Goal: Task Accomplishment & Management: Use online tool/utility

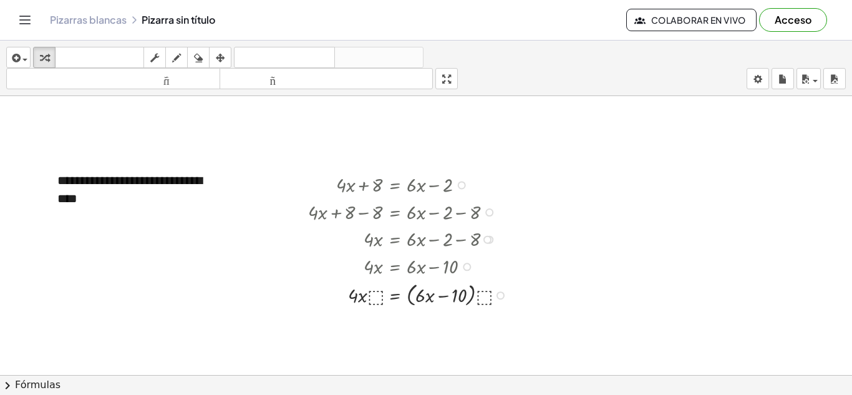
scroll to position [43, 0]
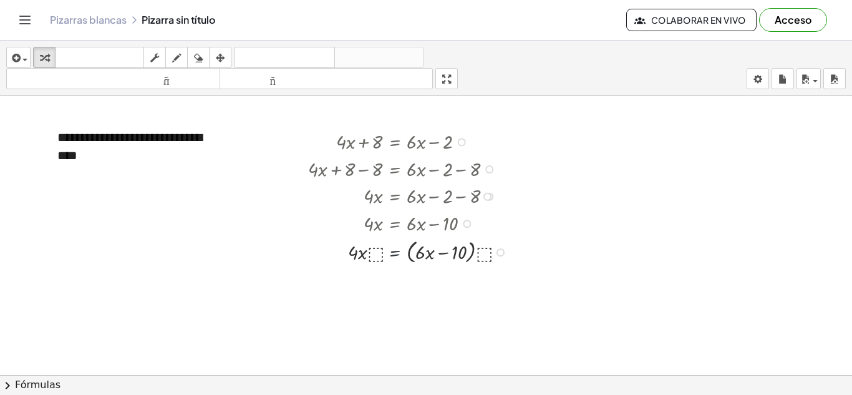
click at [398, 252] on div at bounding box center [411, 251] width 218 height 30
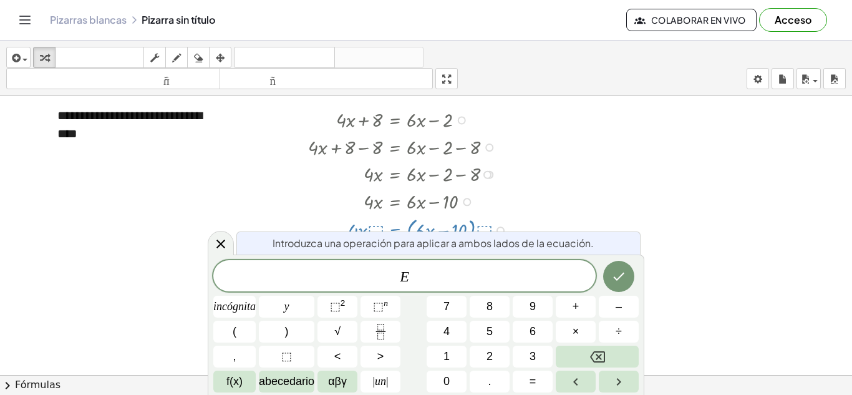
scroll to position [65, 0]
click at [617, 307] on span "–" at bounding box center [619, 306] width 6 height 17
click at [445, 360] on span "1" at bounding box center [446, 356] width 6 height 17
click at [445, 384] on font "0" at bounding box center [446, 381] width 6 height 12
click at [614, 277] on icon "Hecho" at bounding box center [618, 277] width 11 height 8
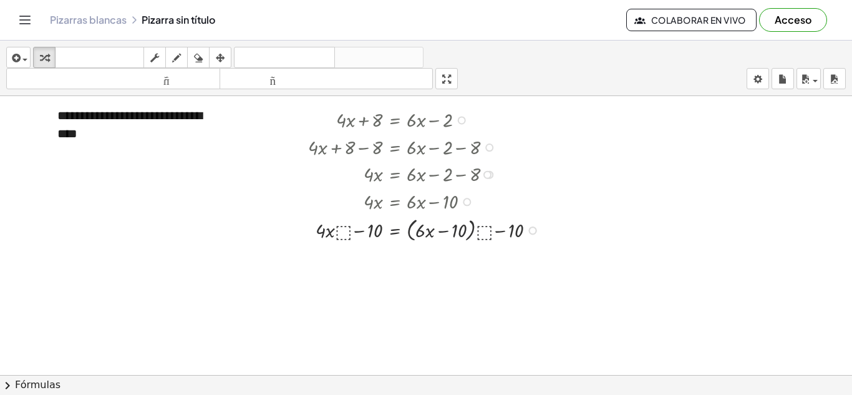
scroll to position [43, 0]
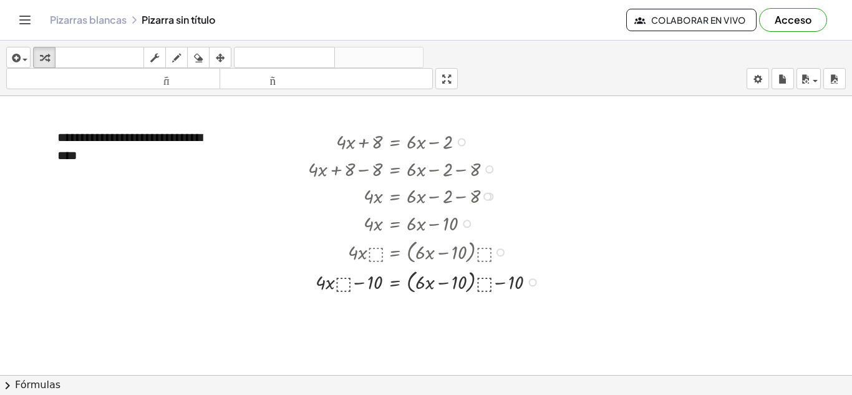
click at [501, 254] on div at bounding box center [500, 252] width 8 height 8
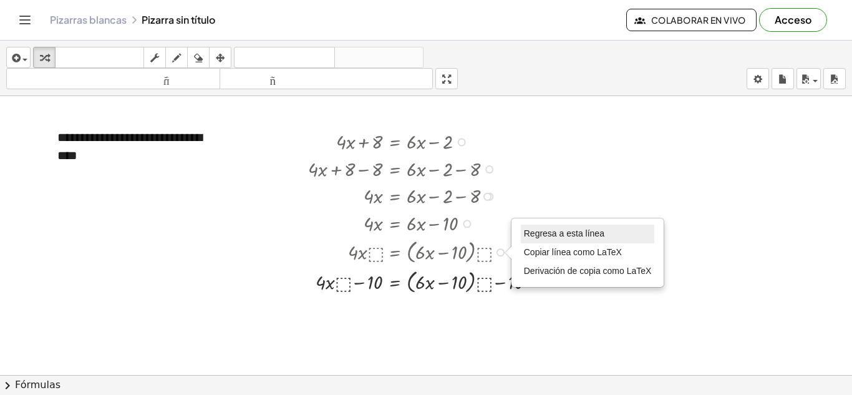
click at [555, 234] on font "Regresa a esta línea" at bounding box center [564, 233] width 80 height 10
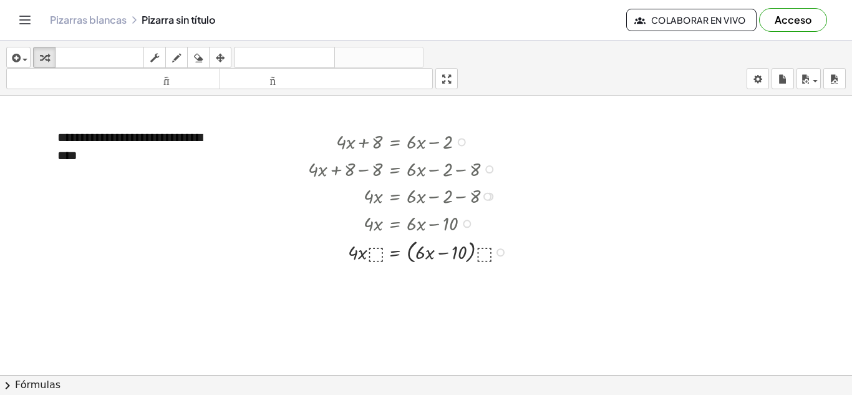
click at [496, 252] on div "Regresa a esta línea Copiar línea como LaTeX Derivación de copia como LaTeX" at bounding box center [500, 252] width 8 height 8
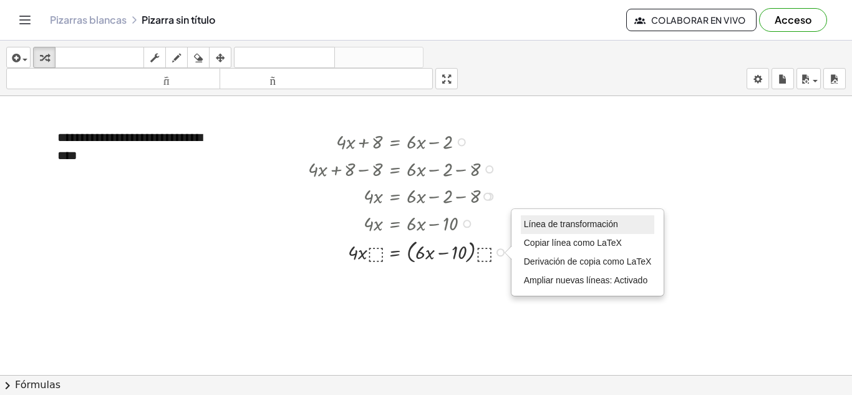
click at [553, 224] on font "Línea de transformación" at bounding box center [571, 224] width 94 height 10
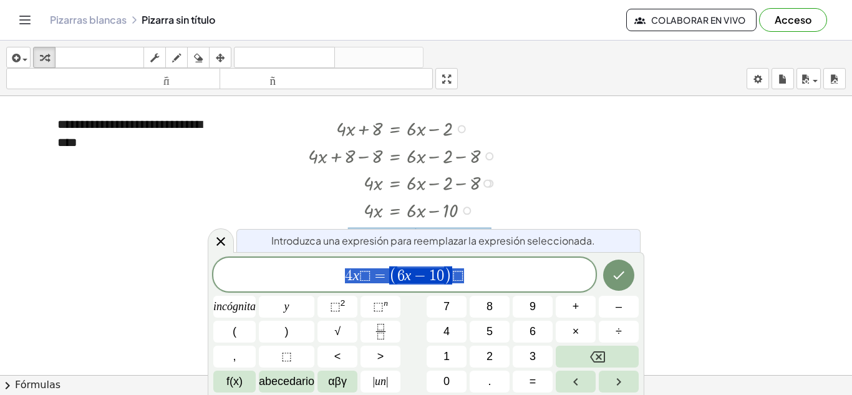
scroll to position [65, 0]
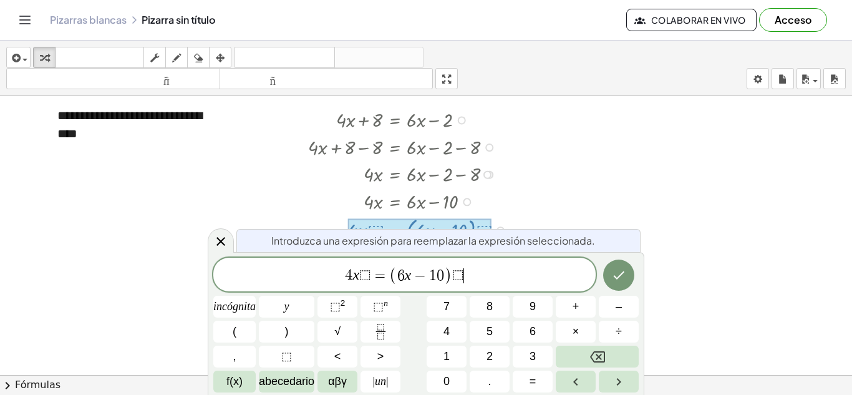
click at [480, 271] on span "4 x ⬚ = ( 6 x − 1 0 ) ⬚ ​" at bounding box center [404, 275] width 382 height 21
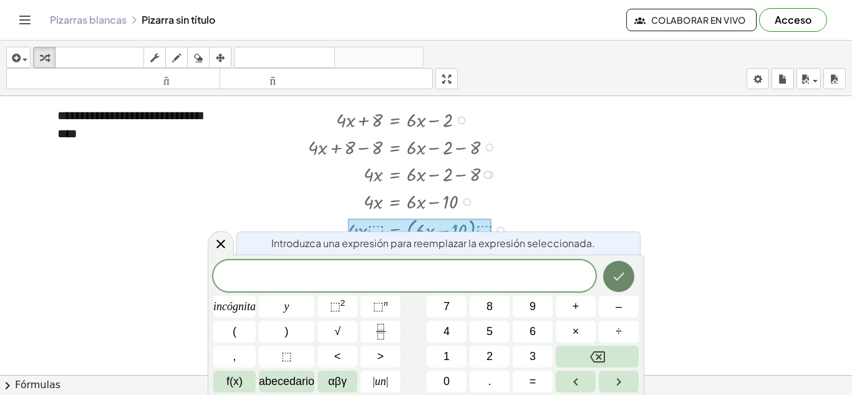
click at [618, 272] on icon "Hecho" at bounding box center [618, 276] width 15 height 15
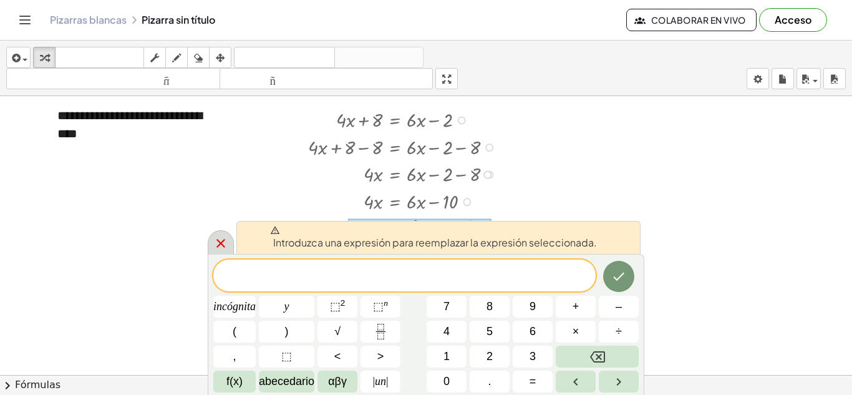
click at [221, 243] on icon at bounding box center [220, 243] width 15 height 15
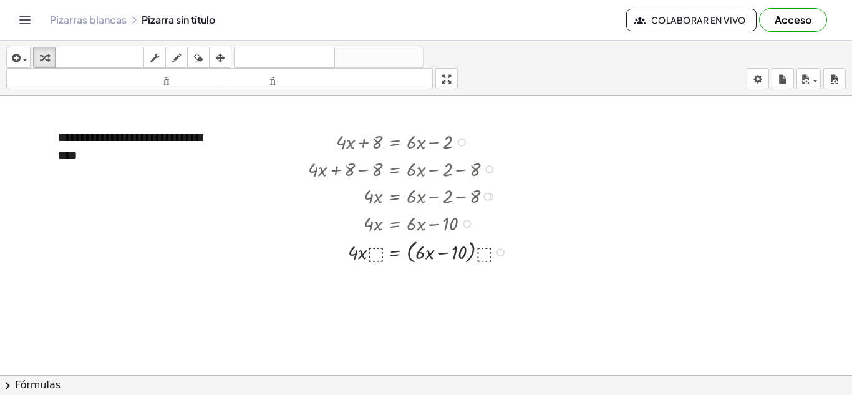
scroll to position [43, 0]
click at [499, 253] on div "Línea de transformación Copiar línea como LaTeX Derivación de copia como LaTeX …" at bounding box center [500, 252] width 8 height 8
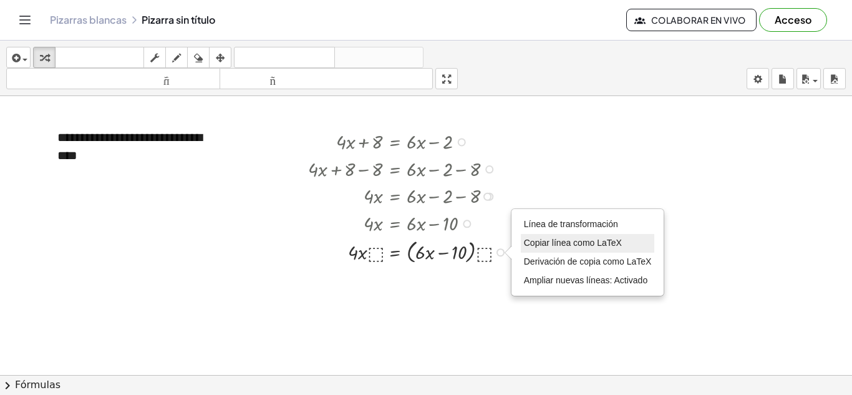
click at [540, 242] on font "Copiar línea como LaTeX" at bounding box center [573, 243] width 98 height 10
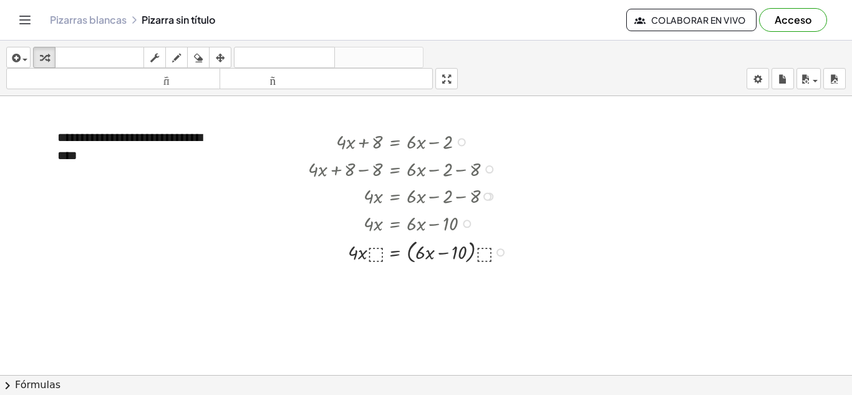
click at [498, 251] on div "Copiado done" at bounding box center [500, 252] width 8 height 8
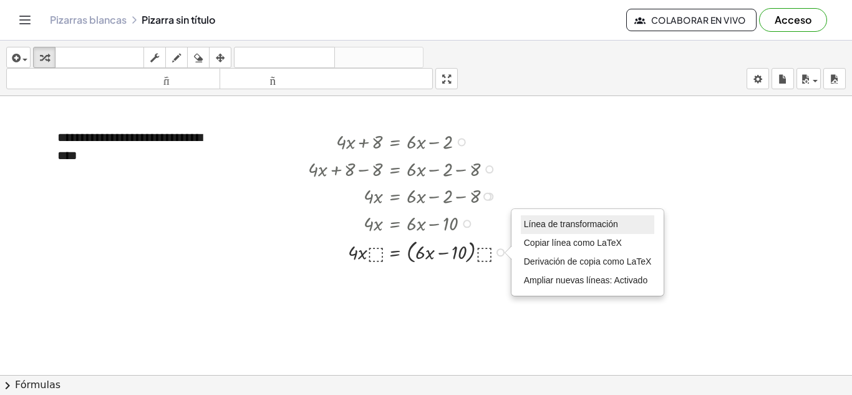
click at [559, 226] on font "Línea de transformación" at bounding box center [571, 224] width 94 height 10
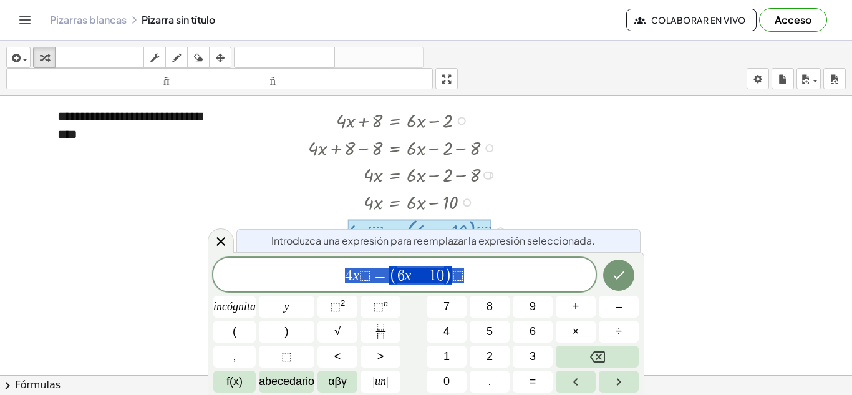
scroll to position [65, 0]
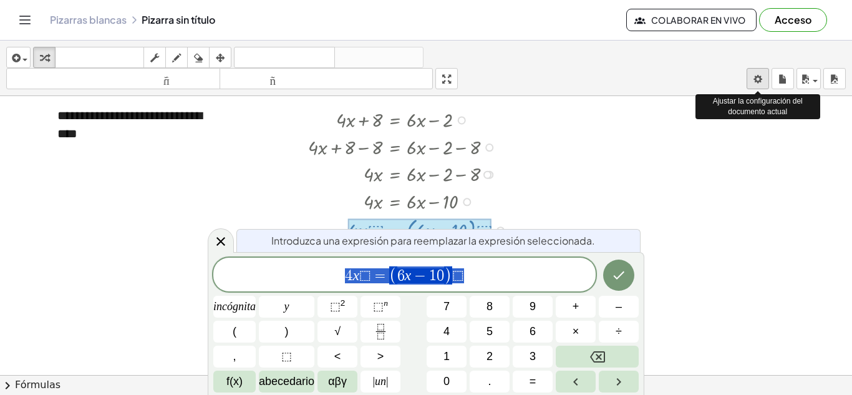
click at [756, 80] on body "**********" at bounding box center [426, 197] width 852 height 395
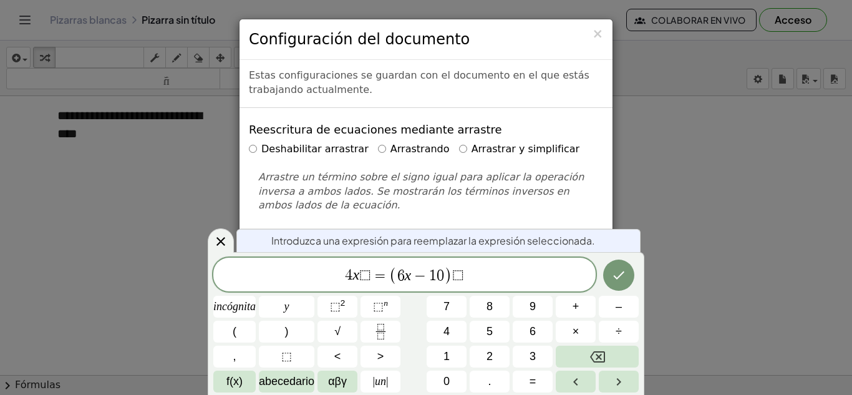
scroll to position [0, 0]
click at [642, 158] on div "× Configuración del documento Estas configuraciones se guardan con el documento…" at bounding box center [426, 197] width 852 height 395
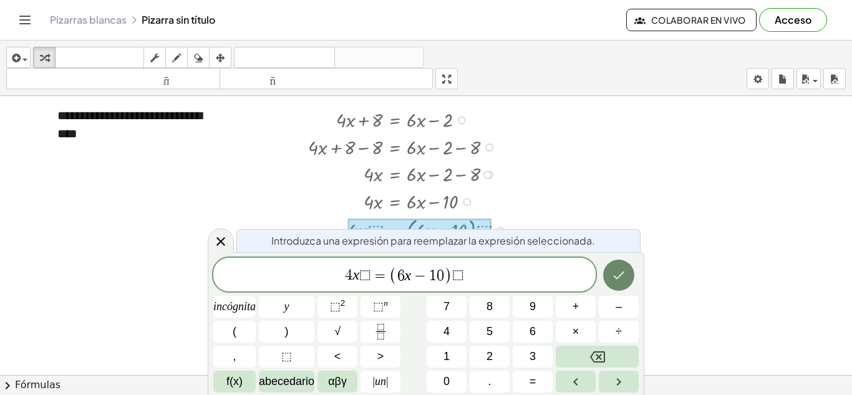
click at [614, 273] on icon "Hecho" at bounding box center [618, 275] width 15 height 15
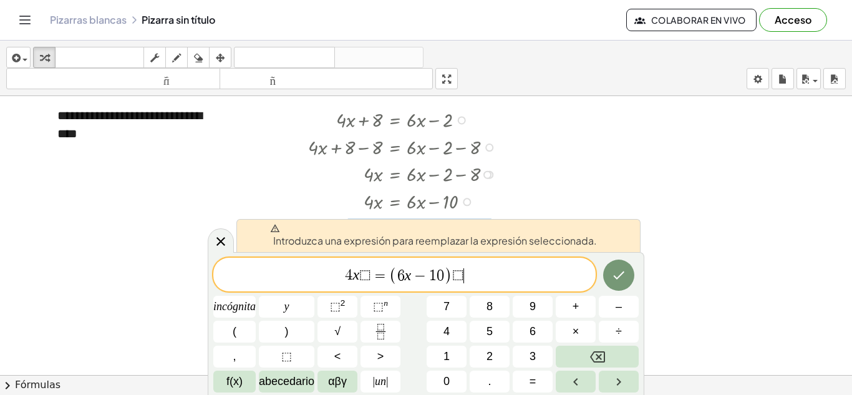
click at [470, 271] on span "4 x ⬚ = ( 6 x − 1 0 ) ⬚ ​" at bounding box center [404, 275] width 382 height 21
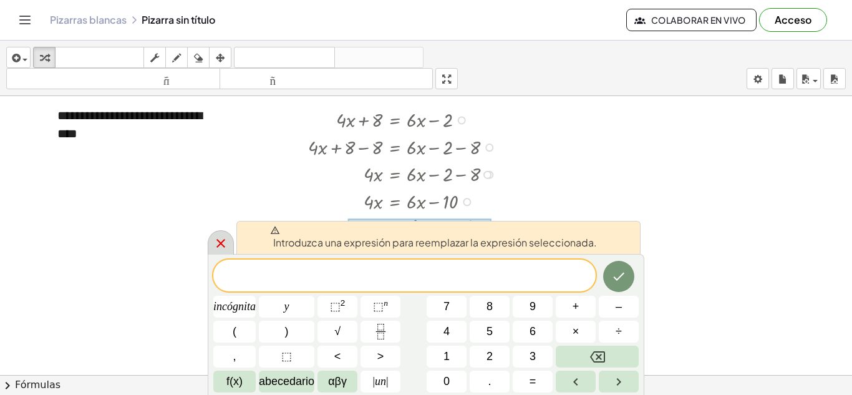
click at [220, 241] on icon at bounding box center [220, 243] width 15 height 15
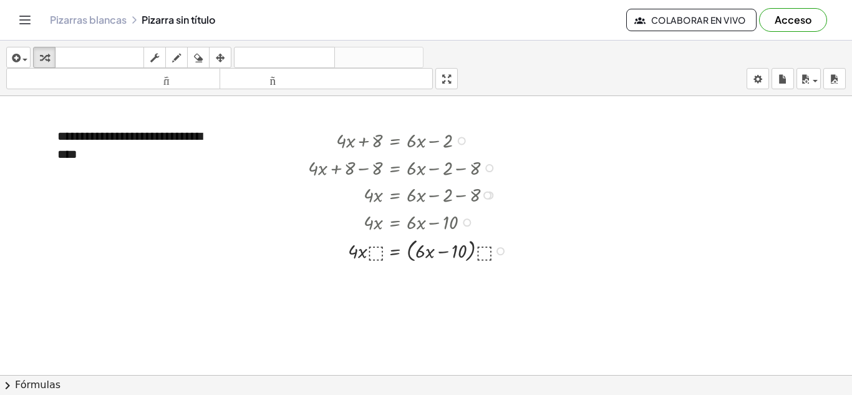
scroll to position [43, 0]
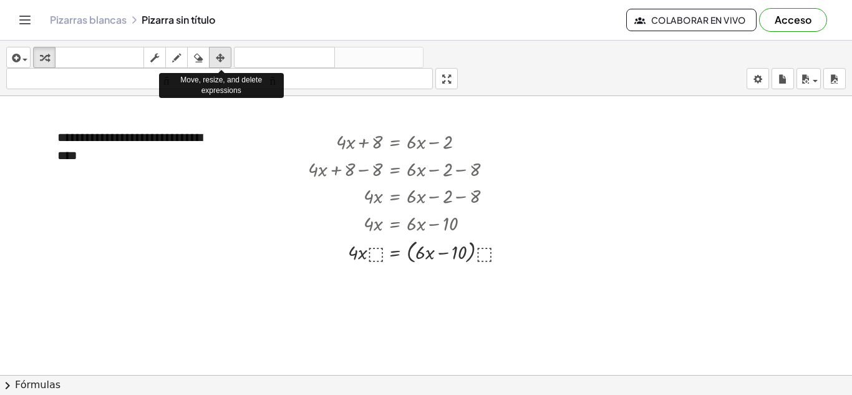
click at [220, 57] on icon "button" at bounding box center [220, 58] width 9 height 15
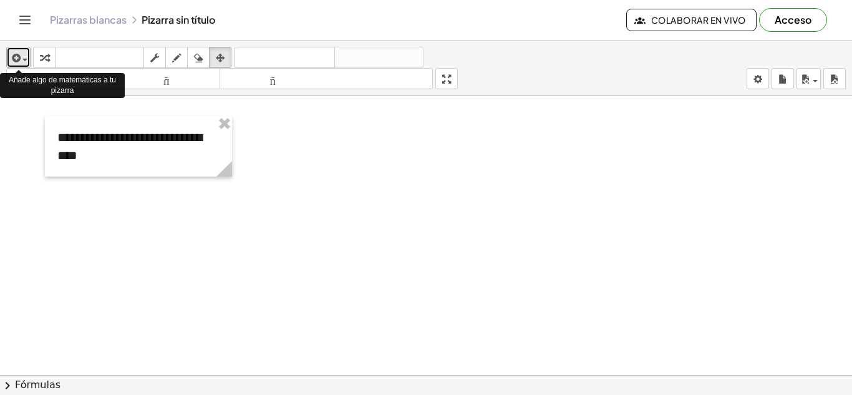
click at [16, 56] on icon "button" at bounding box center [14, 58] width 11 height 15
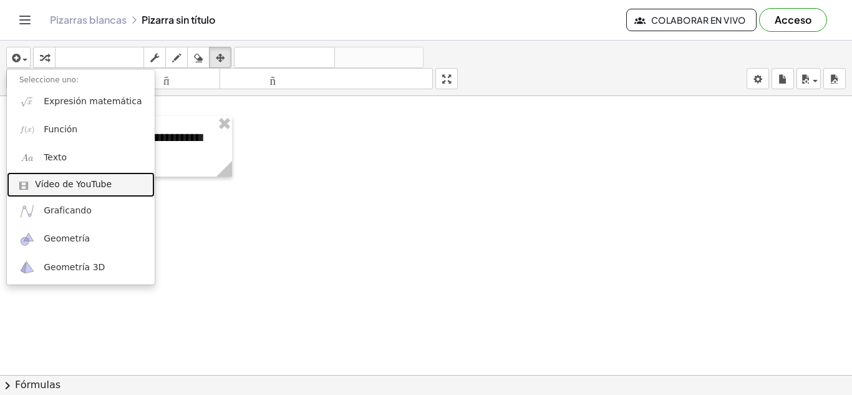
drag, startPoint x: 31, startPoint y: 184, endPoint x: 393, endPoint y: 236, distance: 366.0
click at [393, 236] on div at bounding box center [426, 381] width 852 height 656
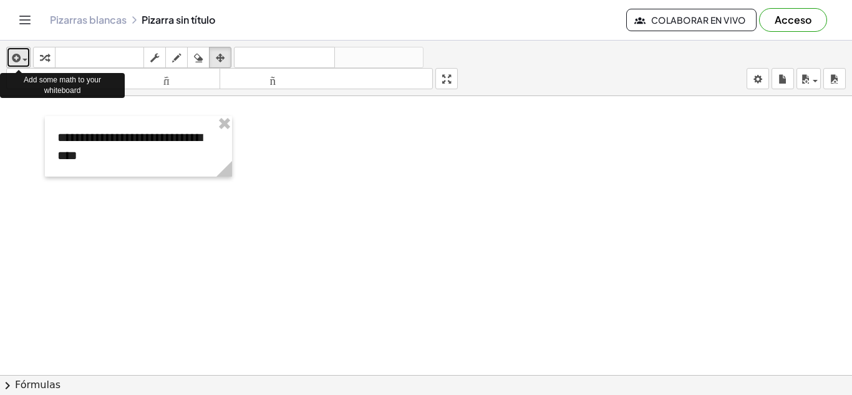
click at [25, 57] on div "button" at bounding box center [18, 57] width 18 height 15
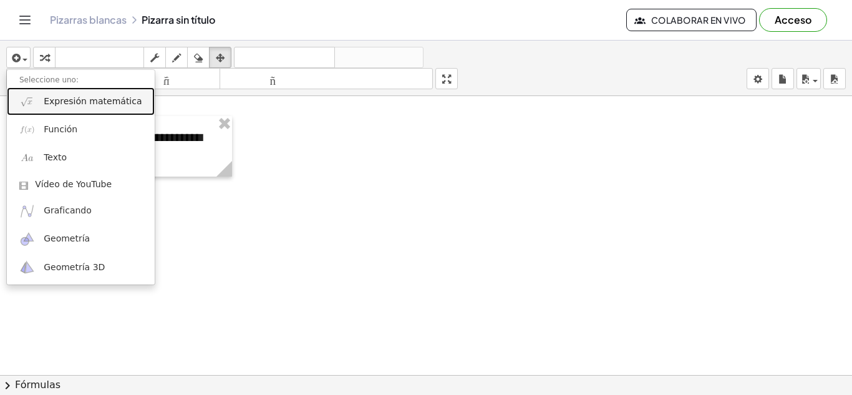
click at [72, 100] on font "Expresión matemática" at bounding box center [93, 101] width 98 height 10
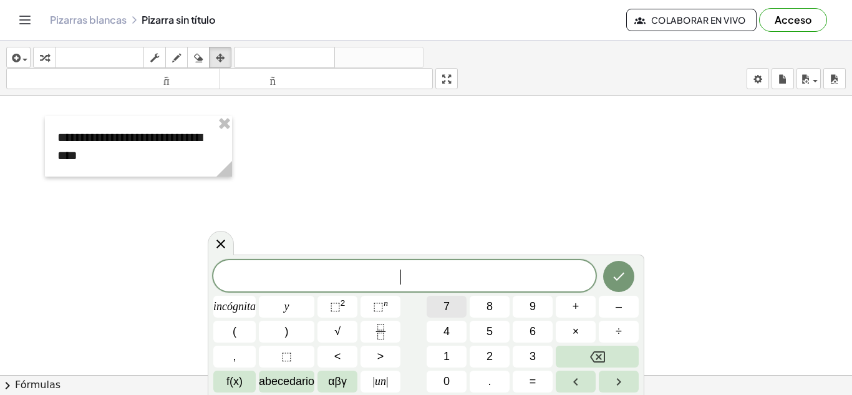
click at [447, 302] on span "7" at bounding box center [446, 306] width 6 height 17
click at [239, 302] on font "incógnita" at bounding box center [234, 306] width 42 height 12
click at [619, 304] on span "–" at bounding box center [619, 306] width 6 height 17
click at [444, 352] on span "1" at bounding box center [446, 356] width 6 height 17
click at [536, 375] on button "=" at bounding box center [533, 381] width 40 height 22
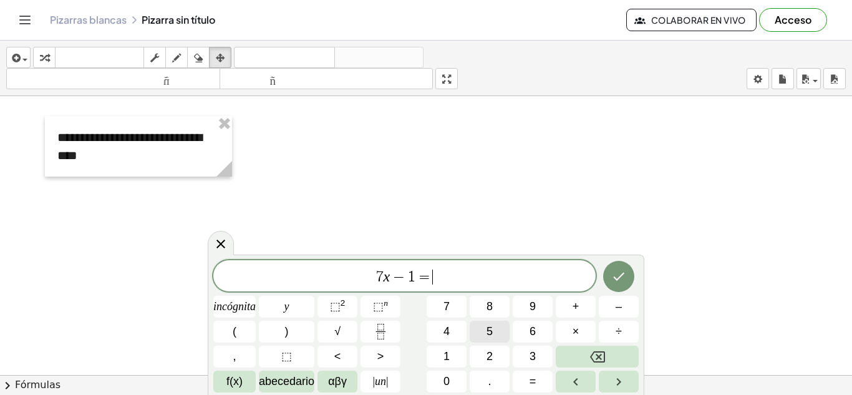
click at [492, 331] on span "5" at bounding box center [489, 331] width 6 height 17
click at [344, 320] on div "7 x − 1 = 5 ​ incógnita y ⬚ 2 ⬚ n 7 8 9 + – ( ) √ 4 5 6 × ÷ , ⬚ < > 1 2 3 f(x) …" at bounding box center [425, 326] width 425 height 132
click at [224, 302] on font "incógnita" at bounding box center [234, 306] width 42 height 12
click at [619, 307] on span "–" at bounding box center [619, 306] width 6 height 17
click at [490, 304] on span "8" at bounding box center [489, 306] width 6 height 17
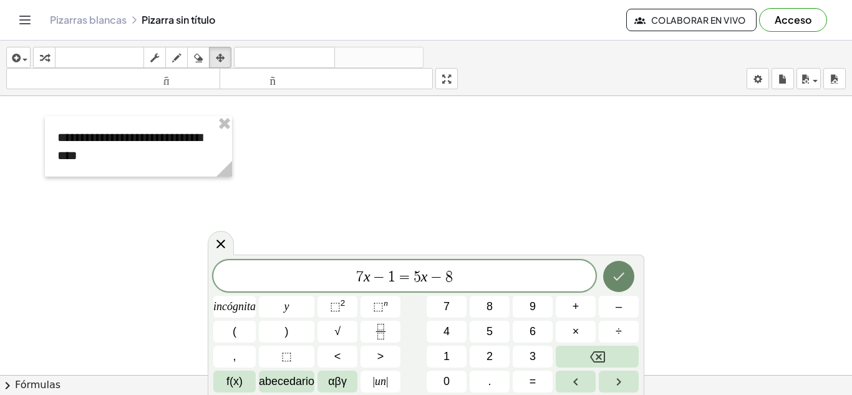
click at [620, 272] on icon "Hecho" at bounding box center [618, 276] width 15 height 15
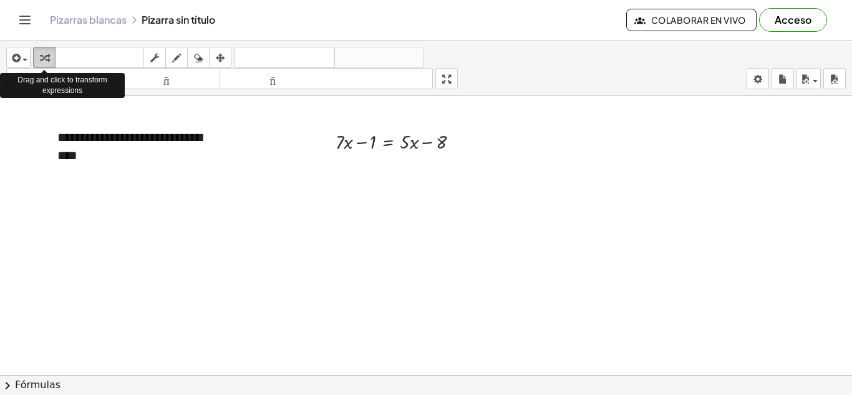
click at [44, 57] on icon "button" at bounding box center [44, 58] width 9 height 15
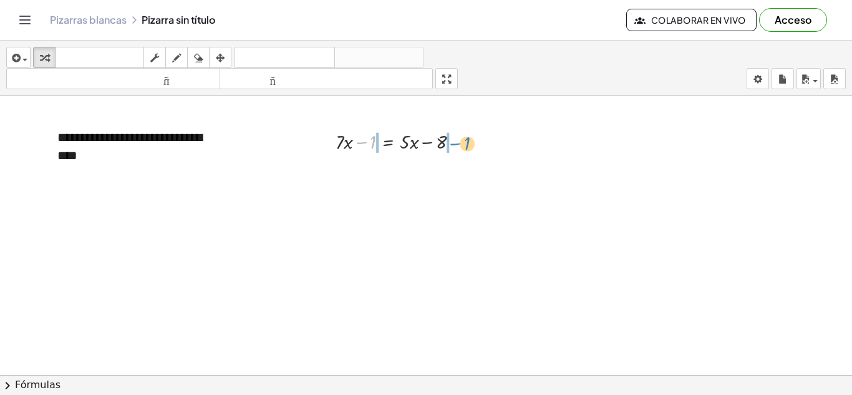
drag, startPoint x: 360, startPoint y: 142, endPoint x: 455, endPoint y: 143, distance: 94.8
click at [455, 143] on div at bounding box center [401, 140] width 145 height 27
drag, startPoint x: 337, startPoint y: 168, endPoint x: 358, endPoint y: 170, distance: 21.2
click at [358, 170] on div at bounding box center [401, 168] width 191 height 27
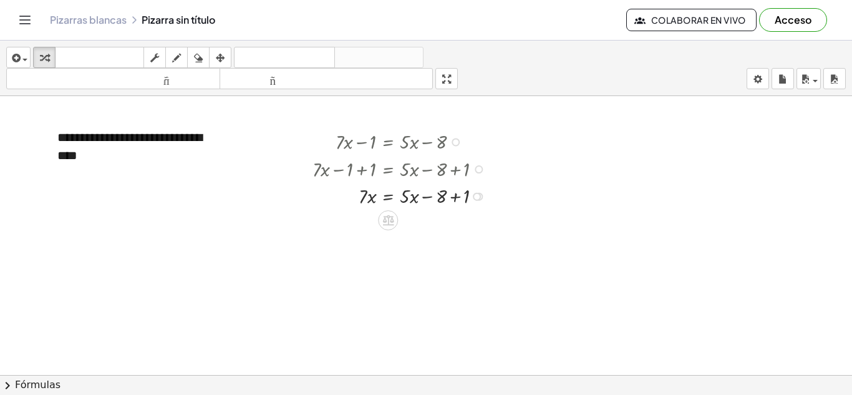
drag, startPoint x: 453, startPoint y: 170, endPoint x: 427, endPoint y: 168, distance: 26.9
click at [427, 168] on div at bounding box center [401, 168] width 191 height 27
click at [427, 173] on div at bounding box center [401, 168] width 191 height 27
drag, startPoint x: 427, startPoint y: 195, endPoint x: 455, endPoint y: 198, distance: 28.2
click at [455, 198] on div at bounding box center [401, 194] width 191 height 27
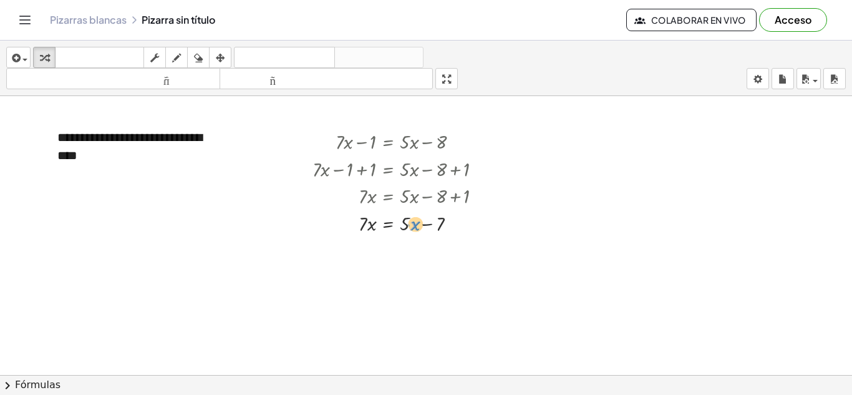
click at [417, 225] on div at bounding box center [401, 222] width 191 height 27
click at [453, 223] on div at bounding box center [453, 224] width 8 height 8
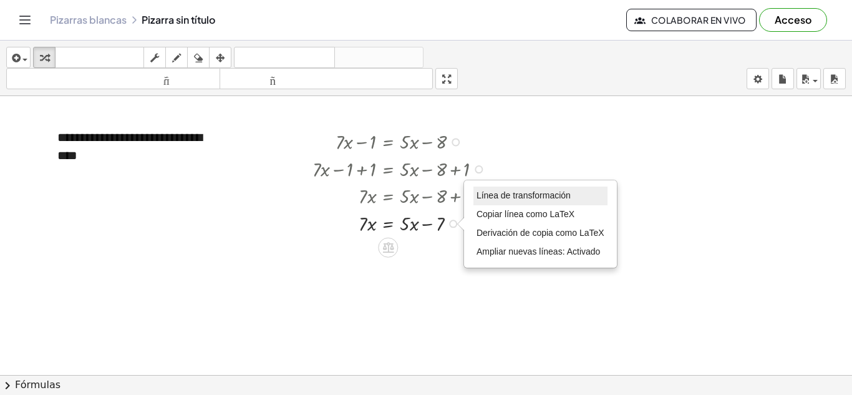
click at [495, 194] on font "Línea de transformación" at bounding box center [523, 195] width 94 height 10
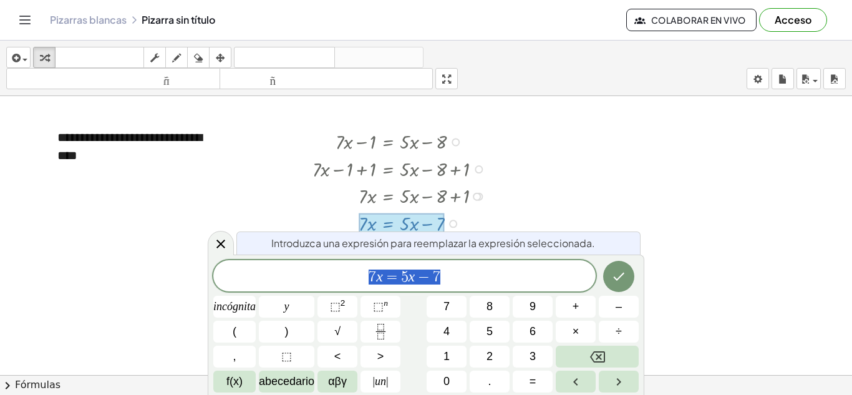
click at [443, 277] on span "7 x = 5 x − 7" at bounding box center [404, 276] width 382 height 17
click at [576, 304] on span "+" at bounding box center [575, 306] width 7 height 17
click at [447, 306] on span "7" at bounding box center [446, 306] width 6 height 17
click at [614, 276] on icon "Hecho" at bounding box center [618, 276] width 15 height 15
click at [221, 243] on icon at bounding box center [220, 243] width 15 height 15
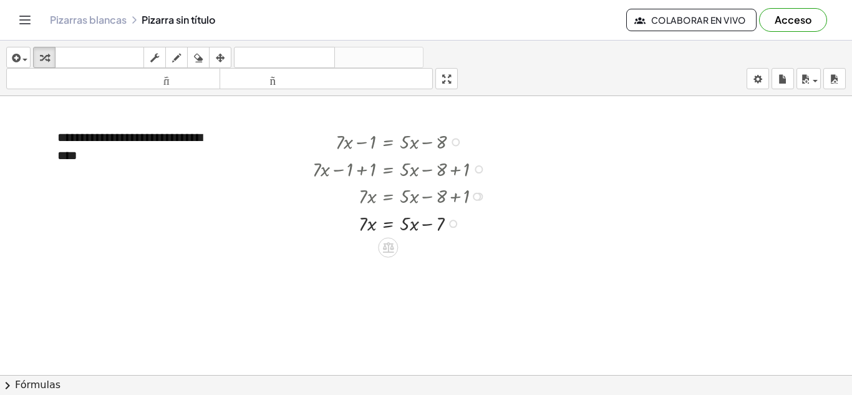
click at [454, 222] on div "Línea de transformación Copiar línea como LaTeX Derivación de copia como LaTeX …" at bounding box center [453, 224] width 8 height 8
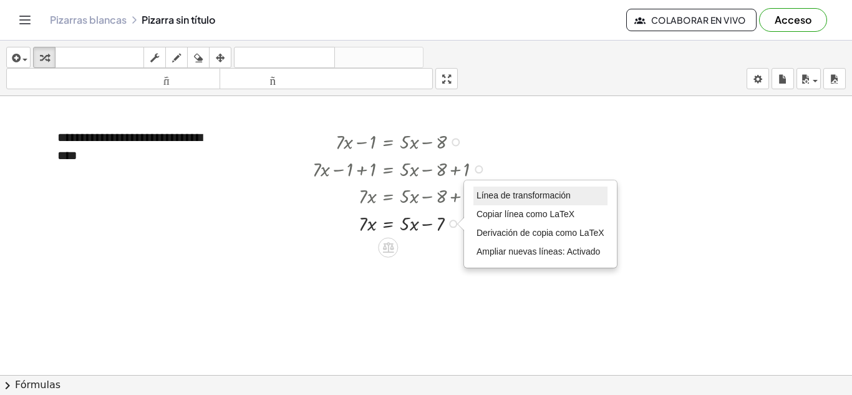
click at [509, 191] on font "Línea de transformación" at bounding box center [523, 195] width 94 height 10
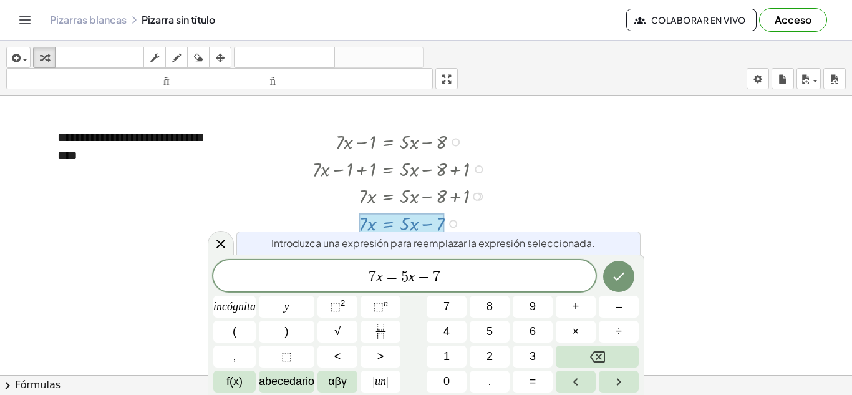
click at [443, 280] on span "7 x = 5 x − 7 ​" at bounding box center [404, 276] width 382 height 17
click at [577, 311] on span "+" at bounding box center [575, 306] width 7 height 17
click at [490, 329] on span "5" at bounding box center [489, 331] width 6 height 17
click at [216, 306] on font "incógnita" at bounding box center [234, 306] width 42 height 12
click at [612, 279] on icon "Hecho" at bounding box center [618, 276] width 15 height 15
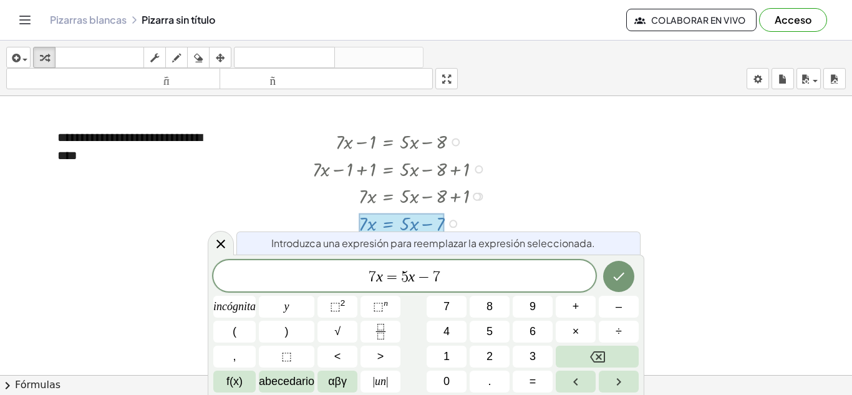
click at [384, 279] on span "=" at bounding box center [392, 276] width 18 height 15
click at [618, 308] on span "–" at bounding box center [619, 306] width 6 height 17
click at [488, 329] on span "5" at bounding box center [489, 331] width 6 height 17
click at [230, 307] on font "incógnita" at bounding box center [234, 306] width 42 height 12
click at [434, 279] on span "−" at bounding box center [440, 276] width 18 height 15
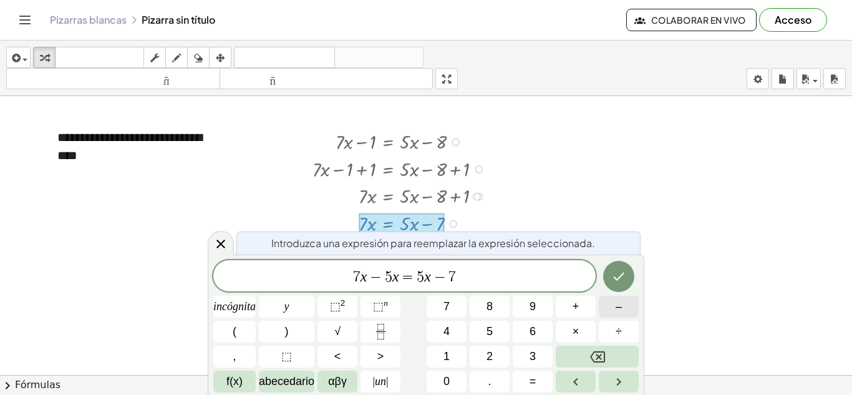
click at [620, 306] on span "–" at bounding box center [619, 306] width 6 height 17
click at [230, 305] on font "incógnita" at bounding box center [234, 306] width 42 height 12
click at [436, 278] on span "7 x − 5 x = 5 x − ​ x − 7" at bounding box center [404, 276] width 382 height 17
click at [611, 279] on icon "Hecho" at bounding box center [618, 276] width 15 height 15
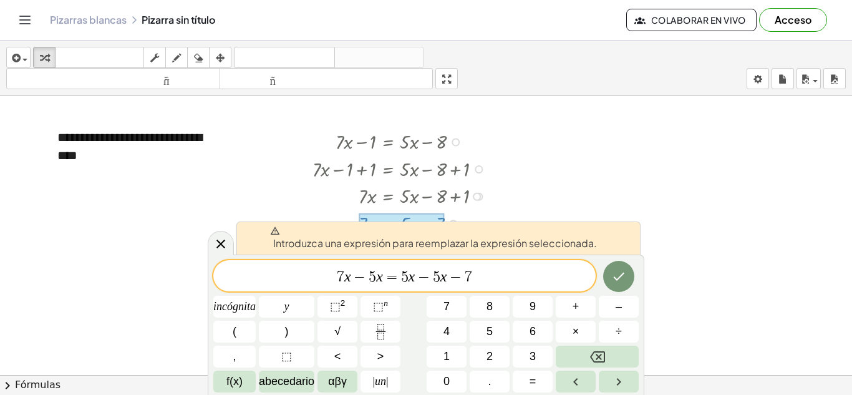
click at [276, 235] on icon at bounding box center [275, 231] width 10 height 10
click at [623, 275] on icon "Hecho" at bounding box center [618, 276] width 15 height 15
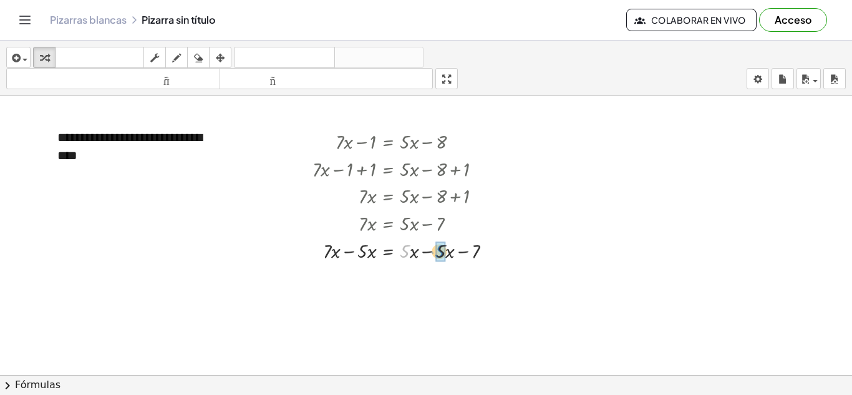
drag, startPoint x: 402, startPoint y: 248, endPoint x: 435, endPoint y: 248, distance: 33.1
click at [435, 248] on div at bounding box center [407, 249] width 202 height 27
click at [389, 279] on div at bounding box center [411, 278] width 210 height 30
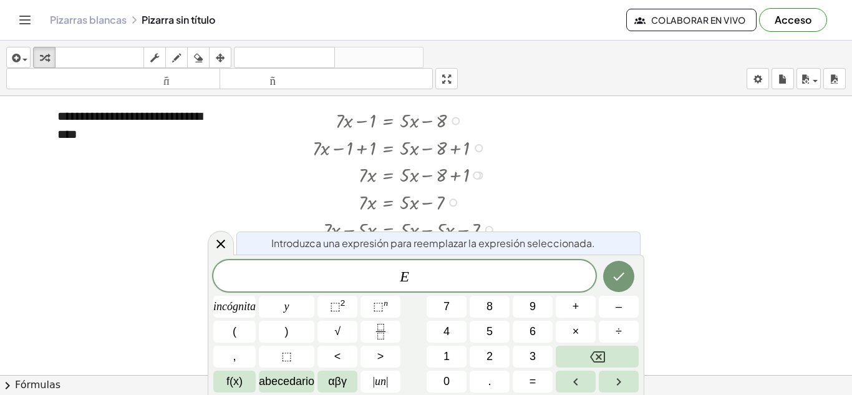
scroll to position [65, 0]
click at [218, 239] on icon at bounding box center [220, 243] width 15 height 15
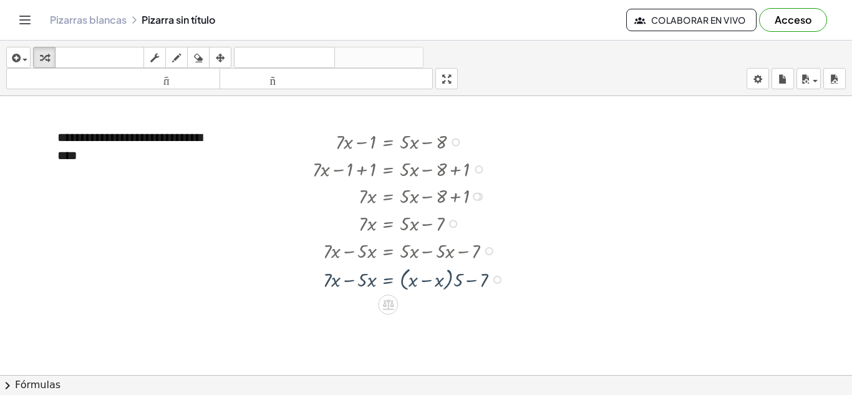
scroll to position [43, 0]
click at [498, 279] on div "Línea de transformación Copiar línea como LaTeX Derivación de copia como LaTeX …" at bounding box center [497, 280] width 8 height 8
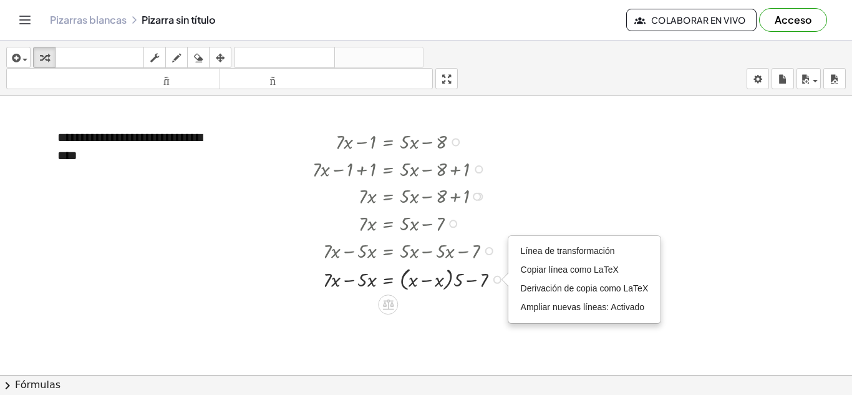
click at [390, 278] on div at bounding box center [411, 278] width 210 height 30
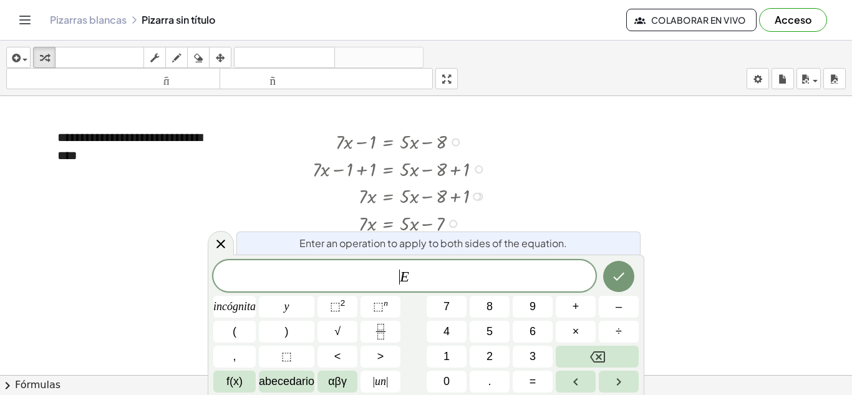
click at [390, 278] on span "​ E" at bounding box center [404, 276] width 382 height 17
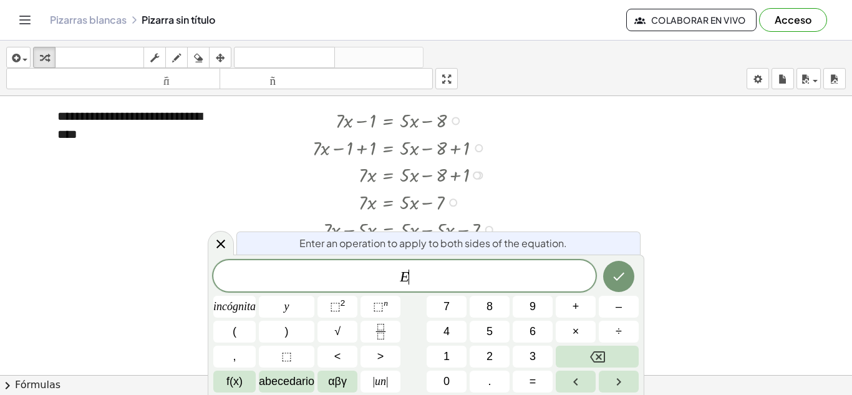
scroll to position [65, 0]
click at [660, 246] on div at bounding box center [426, 359] width 852 height 656
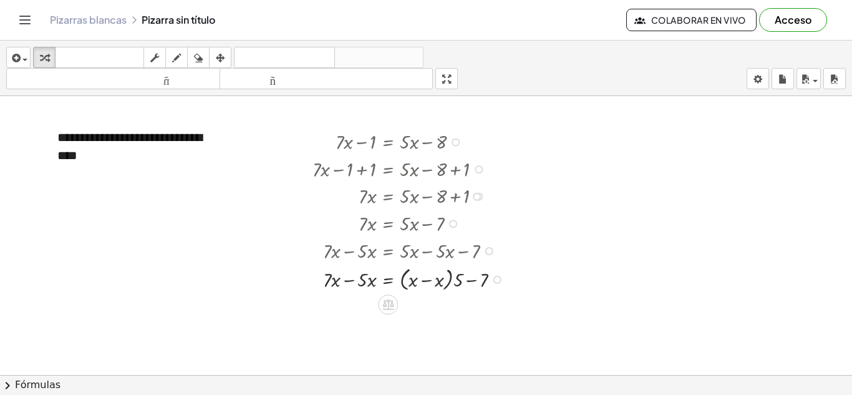
scroll to position [43, 0]
drag, startPoint x: 458, startPoint y: 281, endPoint x: 412, endPoint y: 282, distance: 46.2
click at [412, 282] on div at bounding box center [411, 278] width 210 height 30
click at [490, 307] on div "Línea de transformación Copiar línea como LaTeX Derivación de copia como LaTeX …" at bounding box center [489, 308] width 8 height 8
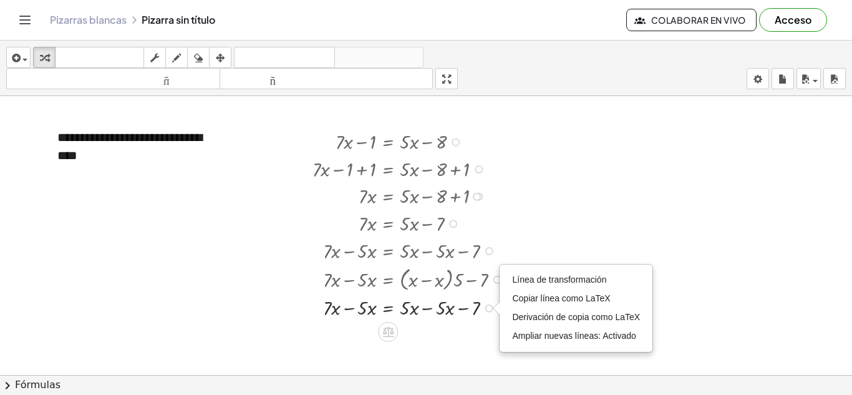
click at [498, 280] on div at bounding box center [497, 280] width 8 height 8
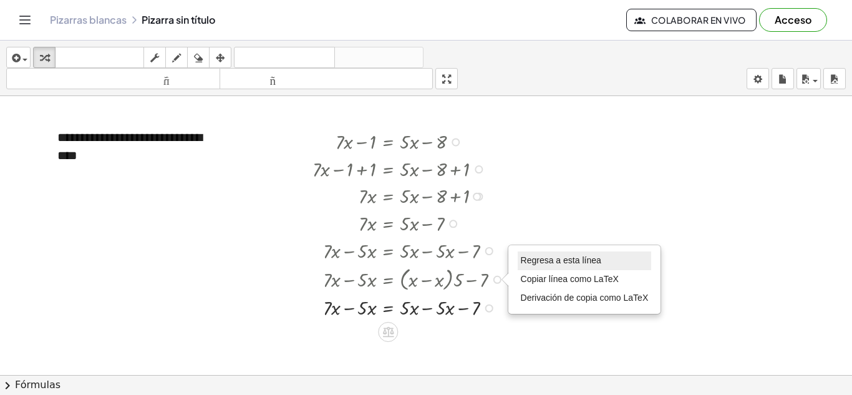
click at [531, 256] on font "Regresa a esta línea" at bounding box center [561, 260] width 80 height 10
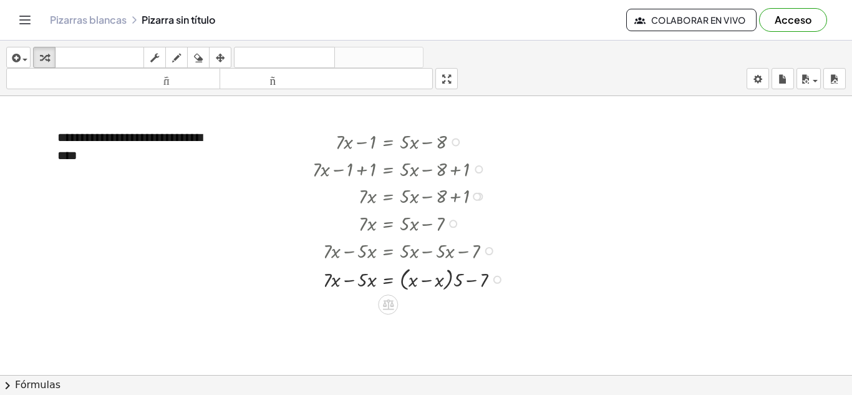
click at [496, 282] on div "Regresa a esta línea Copiar línea como LaTeX Derivación de copia como LaTeX" at bounding box center [497, 280] width 8 height 8
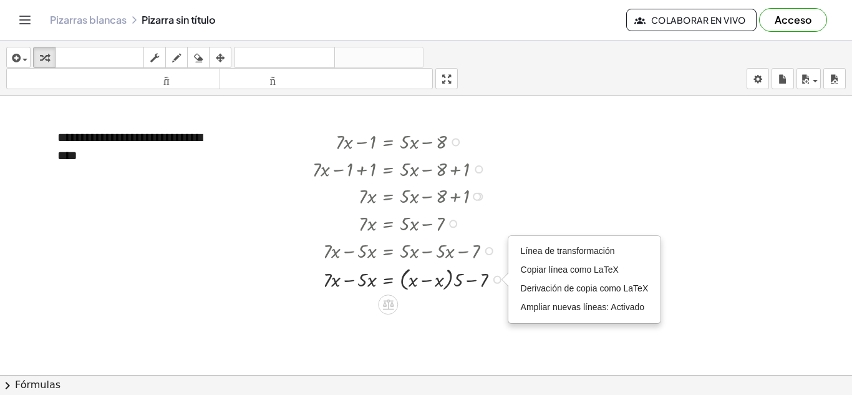
click at [494, 259] on div at bounding box center [411, 249] width 210 height 27
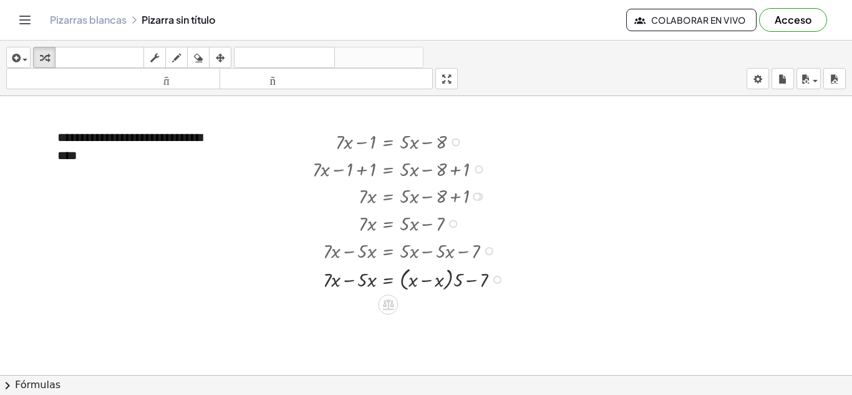
click at [488, 249] on div at bounding box center [489, 251] width 8 height 8
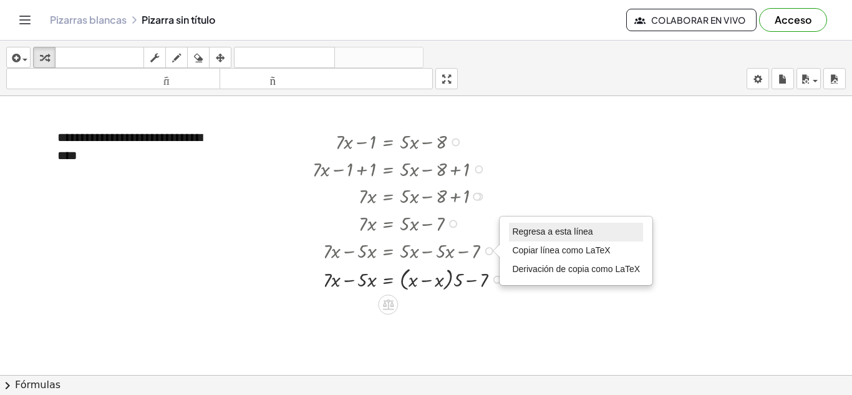
click at [535, 234] on font "Regresa a esta línea" at bounding box center [552, 231] width 80 height 10
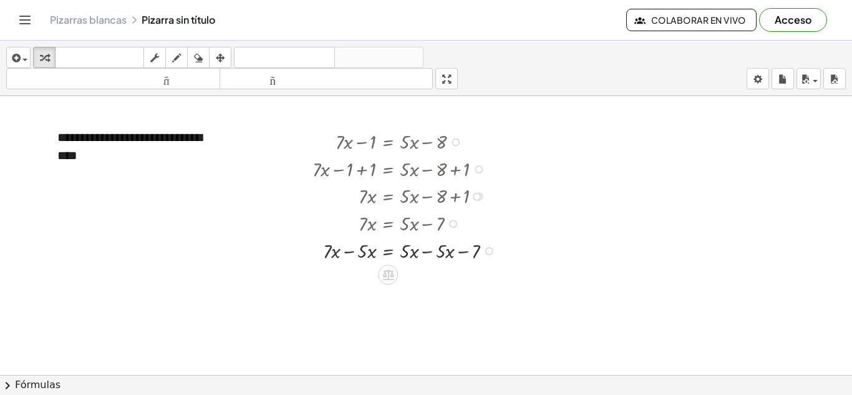
drag, startPoint x: 428, startPoint y: 252, endPoint x: 410, endPoint y: 252, distance: 18.1
drag, startPoint x: 410, startPoint y: 252, endPoint x: 440, endPoint y: 301, distance: 57.3
click at [440, 301] on div at bounding box center [426, 381] width 852 height 656
click at [328, 251] on div at bounding box center [407, 249] width 202 height 27
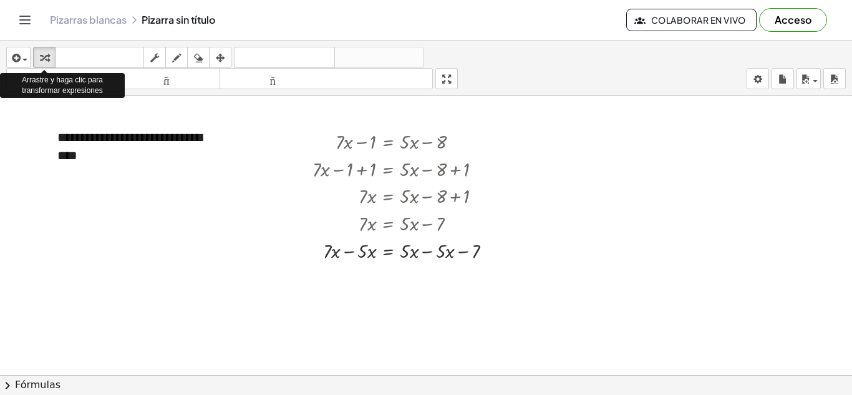
drag, startPoint x: 42, startPoint y: 54, endPoint x: 249, endPoint y: 181, distance: 243.5
click at [249, 181] on div "**********" at bounding box center [426, 218] width 852 height 354
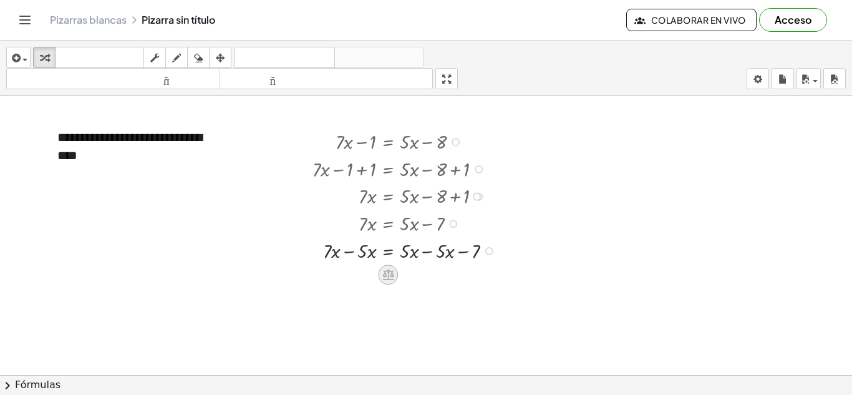
click at [391, 274] on icon at bounding box center [387, 274] width 11 height 11
click at [391, 274] on span "×" at bounding box center [387, 275] width 7 height 18
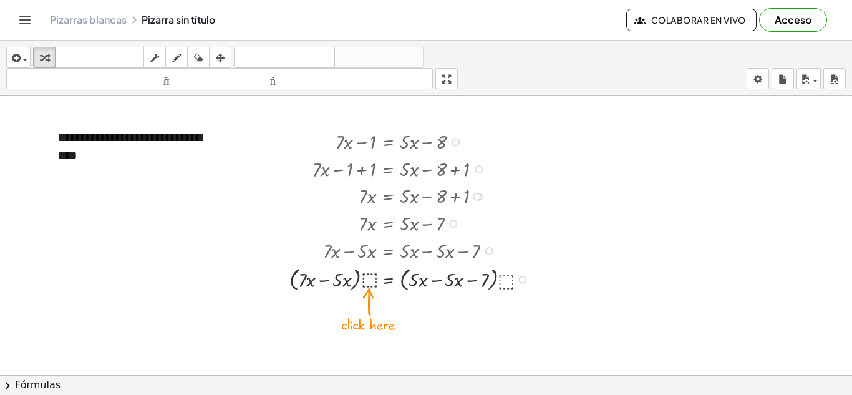
click at [490, 249] on div at bounding box center [489, 251] width 8 height 8
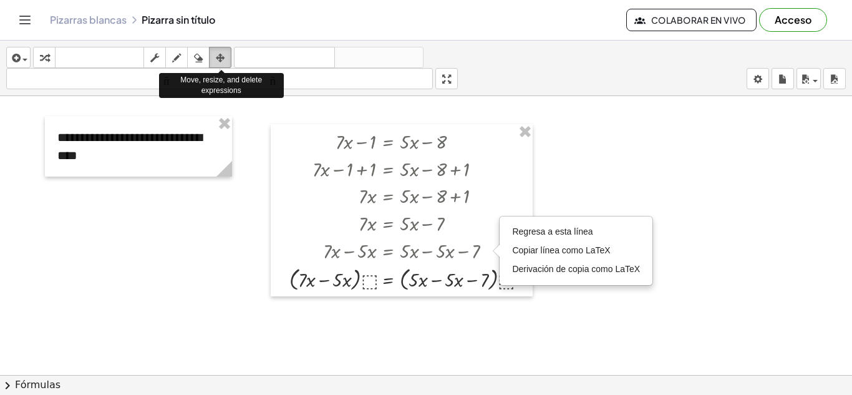
click at [220, 55] on icon "button" at bounding box center [220, 58] width 9 height 15
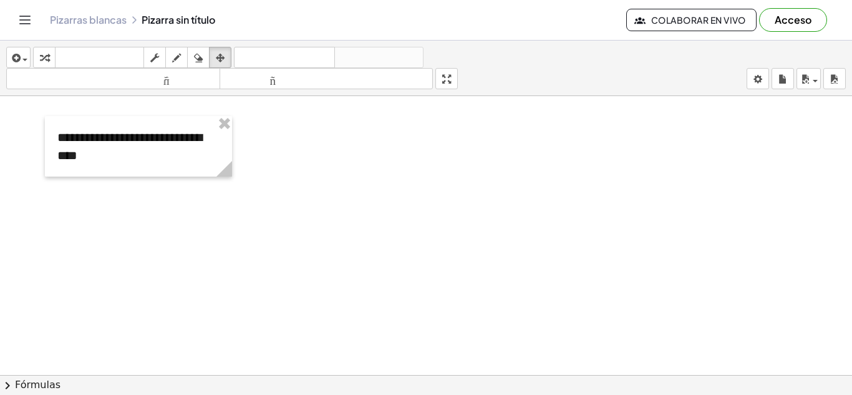
click at [413, 291] on div at bounding box center [426, 381] width 852 height 656
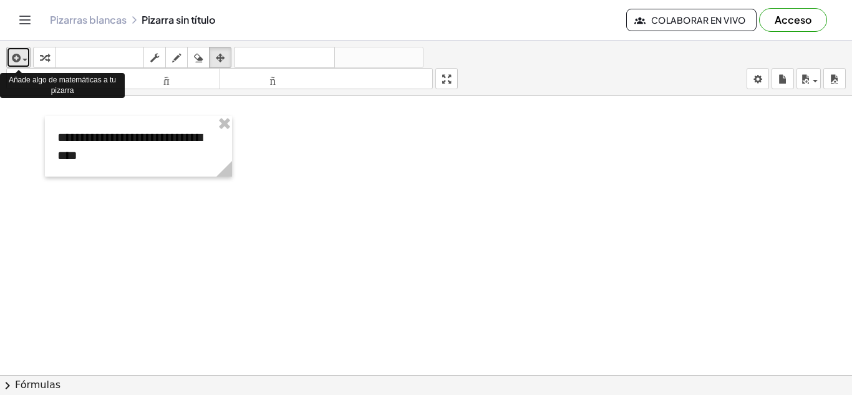
click at [24, 57] on div "button" at bounding box center [18, 57] width 18 height 15
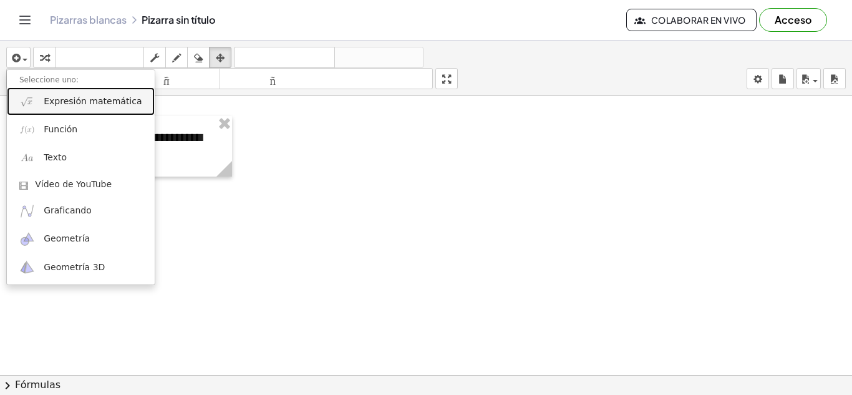
click at [56, 99] on font "Expresión matemática" at bounding box center [93, 101] width 98 height 10
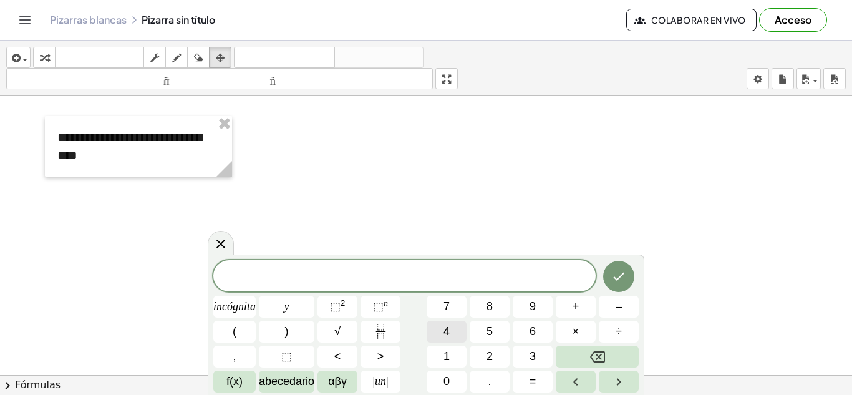
click at [446, 327] on span "4" at bounding box center [446, 331] width 6 height 17
click at [572, 332] on span "×" at bounding box center [575, 331] width 7 height 17
click at [417, 281] on span "4 · ​" at bounding box center [404, 276] width 382 height 17
click at [233, 306] on font "incógnita" at bounding box center [234, 306] width 42 height 12
click at [619, 306] on span "–" at bounding box center [619, 306] width 6 height 17
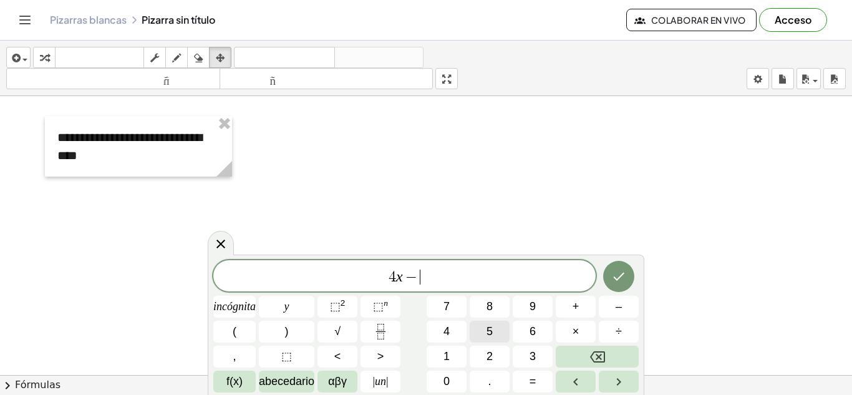
click at [491, 326] on span "5" at bounding box center [489, 331] width 6 height 17
click at [535, 382] on font "=" at bounding box center [532, 381] width 7 height 12
click at [536, 306] on button "9" at bounding box center [533, 307] width 40 height 22
click at [246, 307] on font "incógnita" at bounding box center [234, 306] width 42 height 12
click at [578, 306] on span "+" at bounding box center [575, 306] width 7 height 17
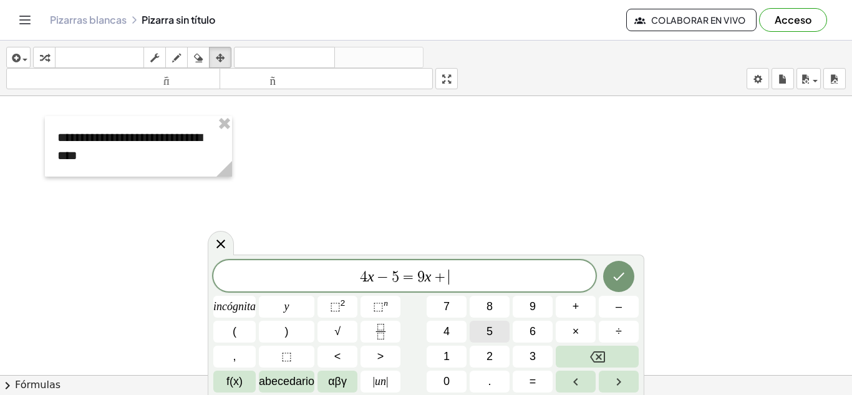
click at [490, 330] on span "5" at bounding box center [489, 331] width 6 height 17
click at [488, 303] on span "8" at bounding box center [489, 306] width 6 height 17
click at [616, 280] on icon "Hecho" at bounding box center [618, 277] width 11 height 8
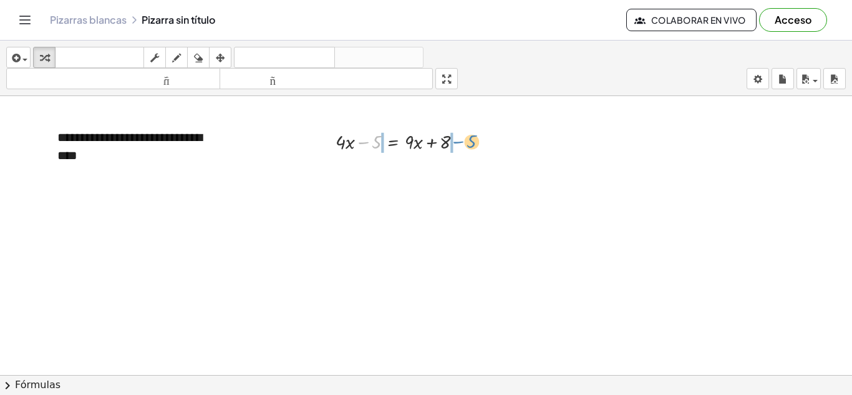
drag, startPoint x: 362, startPoint y: 143, endPoint x: 456, endPoint y: 142, distance: 94.2
click at [456, 142] on div at bounding box center [404, 140] width 150 height 27
drag, startPoint x: 349, startPoint y: 168, endPoint x: 374, endPoint y: 169, distance: 25.6
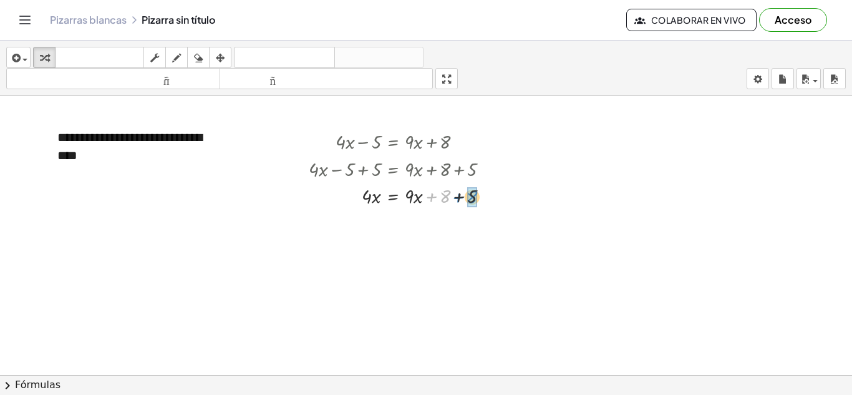
drag, startPoint x: 430, startPoint y: 195, endPoint x: 457, endPoint y: 195, distance: 26.8
click at [457, 195] on div at bounding box center [403, 194] width 203 height 27
drag, startPoint x: 430, startPoint y: 223, endPoint x: 463, endPoint y: 224, distance: 33.1
click at [463, 224] on div at bounding box center [403, 222] width 203 height 27
drag, startPoint x: 430, startPoint y: 225, endPoint x: 334, endPoint y: 224, distance: 96.0
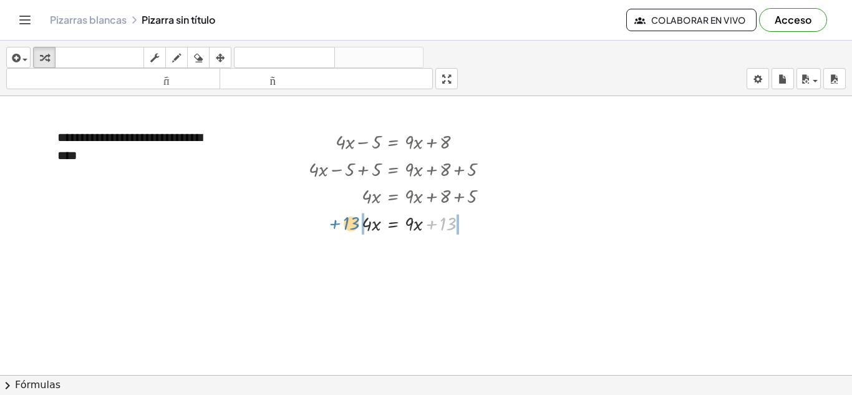
click at [334, 224] on div at bounding box center [403, 222] width 203 height 27
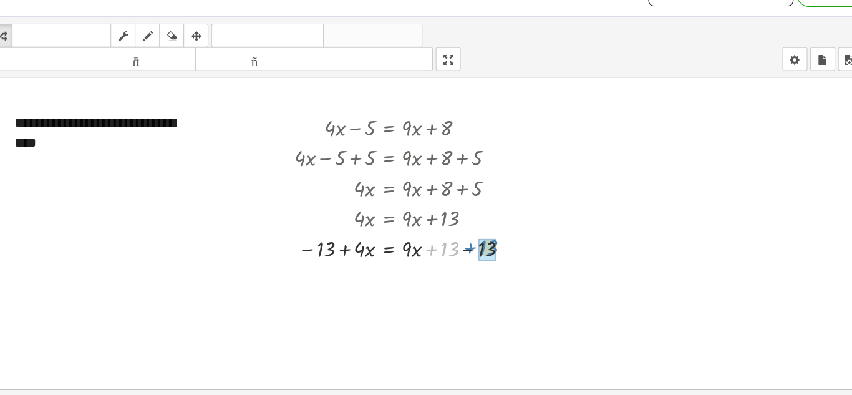
drag, startPoint x: 431, startPoint y: 248, endPoint x: 466, endPoint y: 246, distance: 35.0
click at [466, 246] on div at bounding box center [408, 247] width 212 height 27
click at [353, 276] on div at bounding box center [408, 274] width 212 height 27
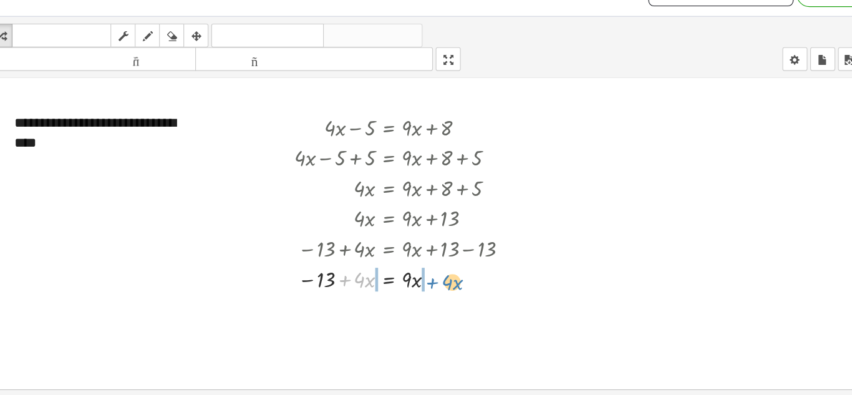
drag, startPoint x: 353, startPoint y: 276, endPoint x: 432, endPoint y: 279, distance: 78.6
click at [432, 279] on div at bounding box center [408, 274] width 212 height 27
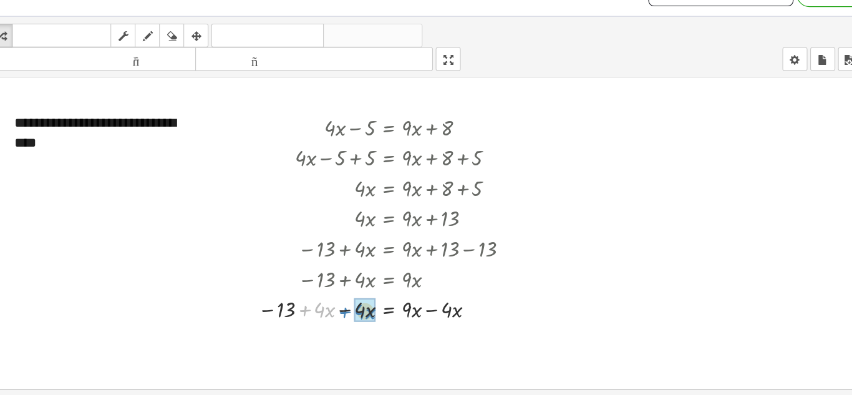
drag, startPoint x: 316, startPoint y: 301, endPoint x: 352, endPoint y: 302, distance: 36.2
click at [352, 302] on div at bounding box center [392, 302] width 246 height 27
drag, startPoint x: 410, startPoint y: 331, endPoint x: 442, endPoint y: 331, distance: 32.4
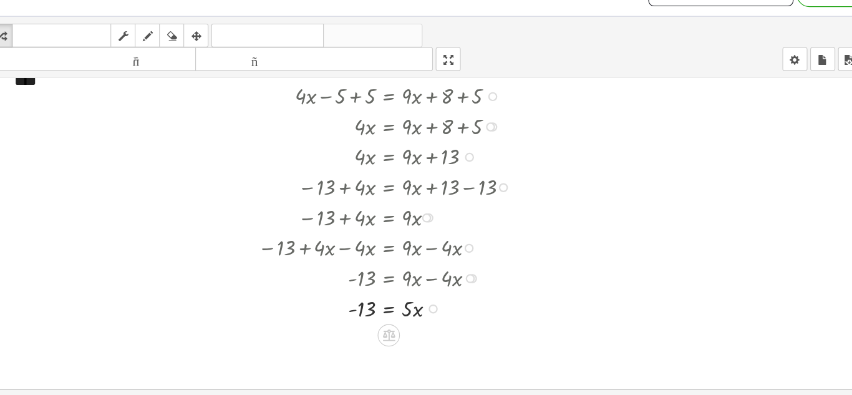
scroll to position [104, 0]
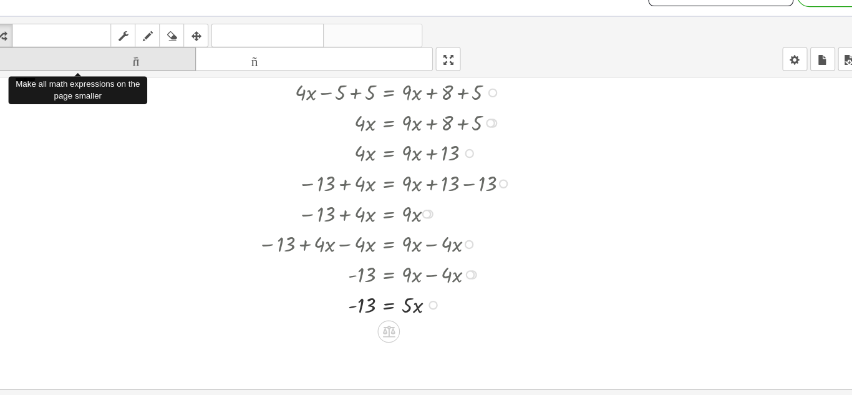
click at [173, 83] on font "tamaño_del_formato" at bounding box center [113, 79] width 208 height 12
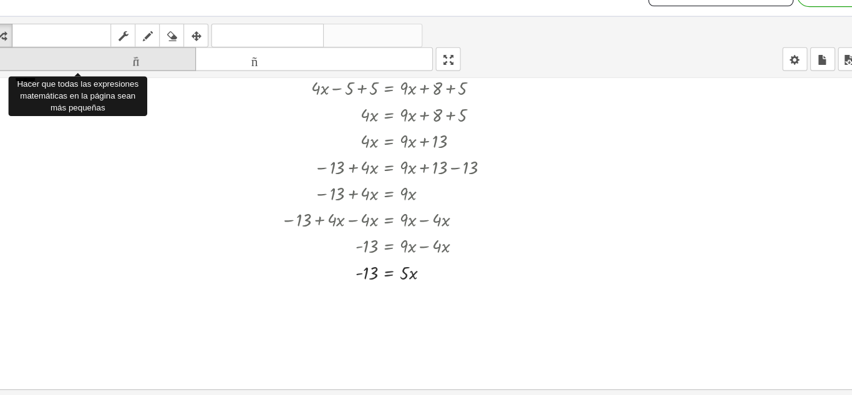
click at [173, 83] on font "tamaño_del_formato" at bounding box center [113, 79] width 208 height 12
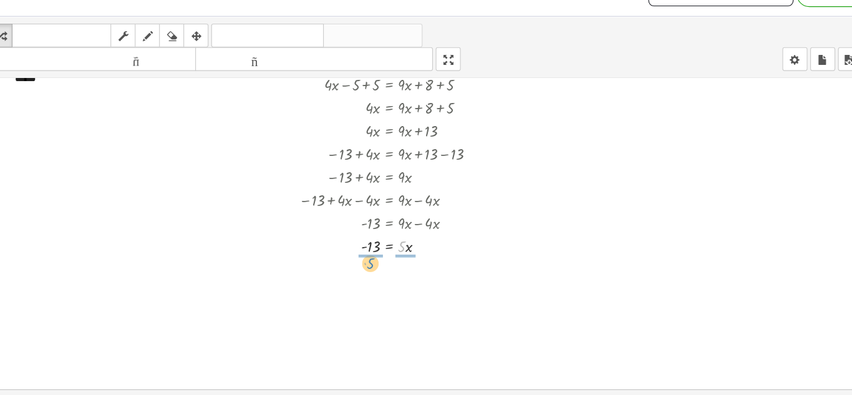
drag, startPoint x: 405, startPoint y: 246, endPoint x: 377, endPoint y: 261, distance: 31.8
click at [408, 278] on div at bounding box center [396, 270] width 180 height 29
click at [558, 157] on div at bounding box center [426, 321] width 852 height 656
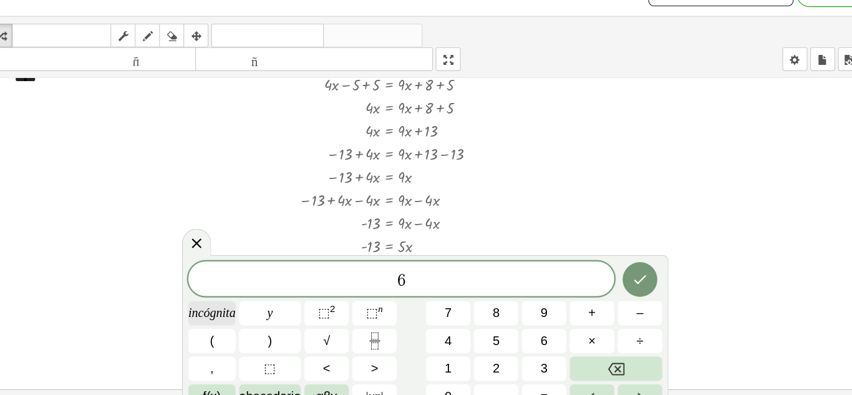
click at [224, 302] on font "incógnita" at bounding box center [234, 306] width 42 height 12
click at [618, 306] on span "–" at bounding box center [619, 306] width 6 height 17
click at [448, 351] on span "1" at bounding box center [446, 356] width 6 height 17
click at [445, 375] on font "0" at bounding box center [446, 381] width 6 height 12
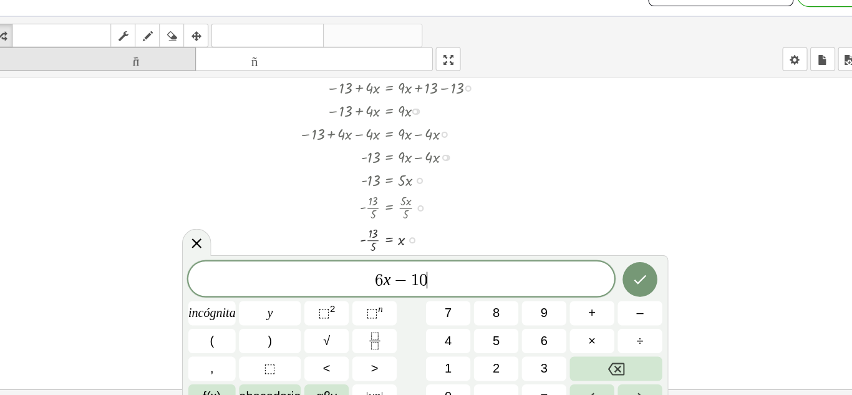
click at [183, 82] on font "tamaño_del_formato" at bounding box center [113, 79] width 208 height 12
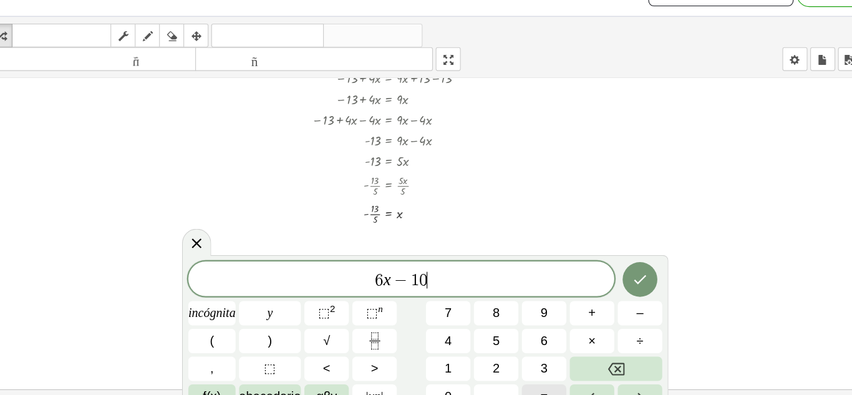
click at [532, 377] on font "=" at bounding box center [532, 381] width 7 height 12
click at [448, 306] on span "7" at bounding box center [446, 306] width 6 height 17
click at [227, 302] on font "incógnita" at bounding box center [234, 306] width 42 height 12
click at [577, 305] on span "+" at bounding box center [575, 306] width 7 height 17
click at [447, 350] on span "1" at bounding box center [446, 356] width 6 height 17
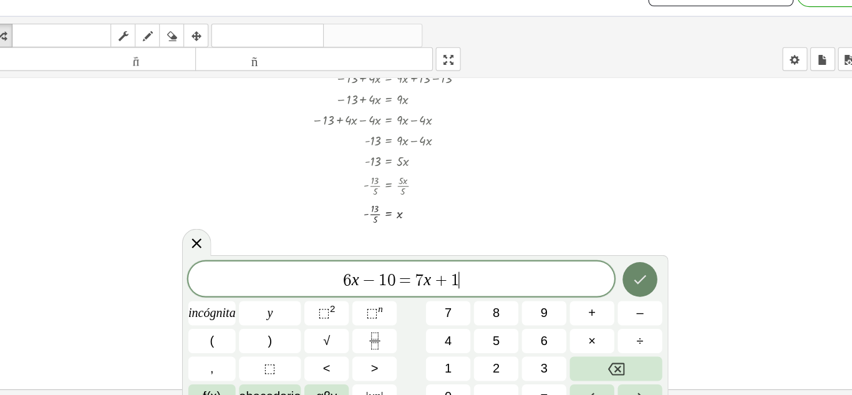
click at [617, 272] on icon "Hecho" at bounding box center [618, 276] width 15 height 15
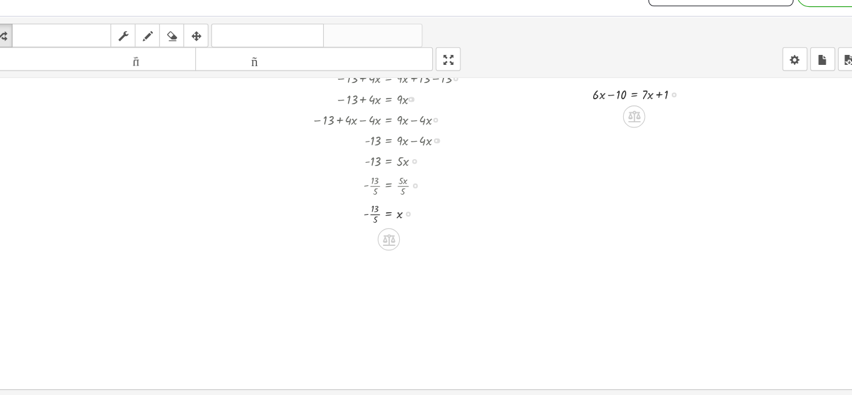
scroll to position [71, 0]
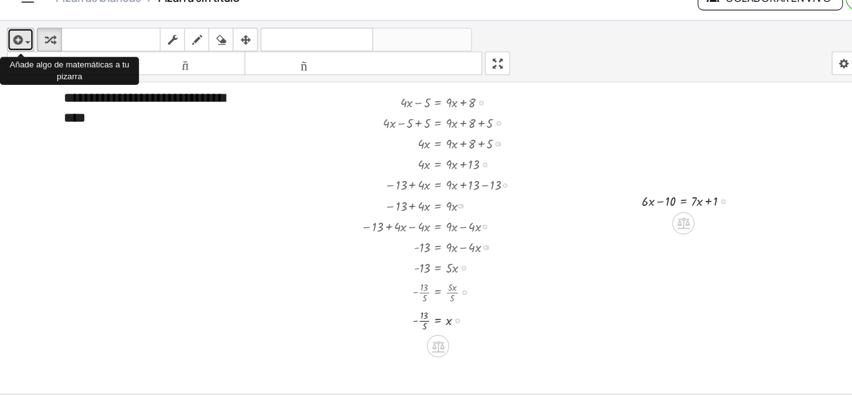
click at [26, 60] on span "button" at bounding box center [24, 60] width 5 height 2
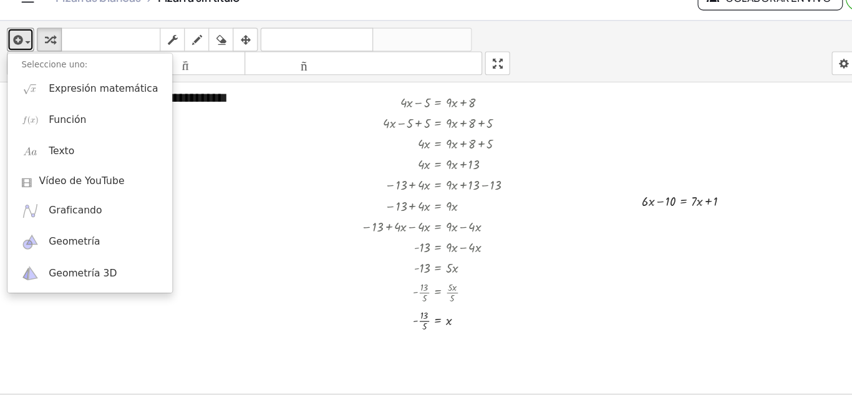
click at [205, 189] on div at bounding box center [426, 353] width 852 height 656
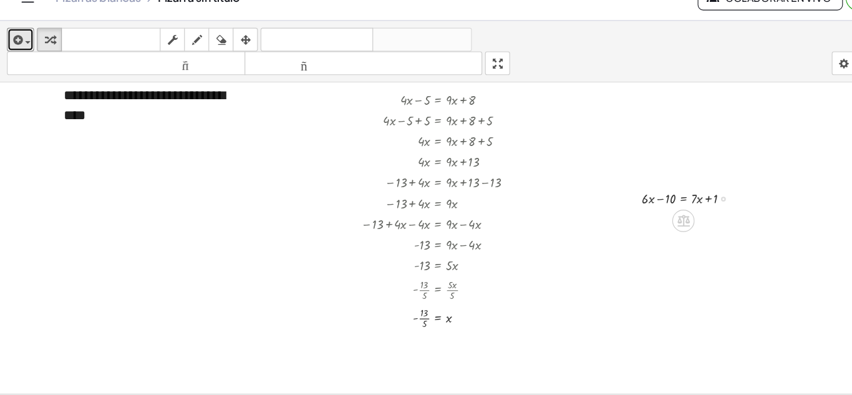
scroll to position [72, 0]
drag, startPoint x: 569, startPoint y: 200, endPoint x: 502, endPoint y: 117, distance: 106.4
click at [502, 117] on div at bounding box center [499, 117] width 19 height 25
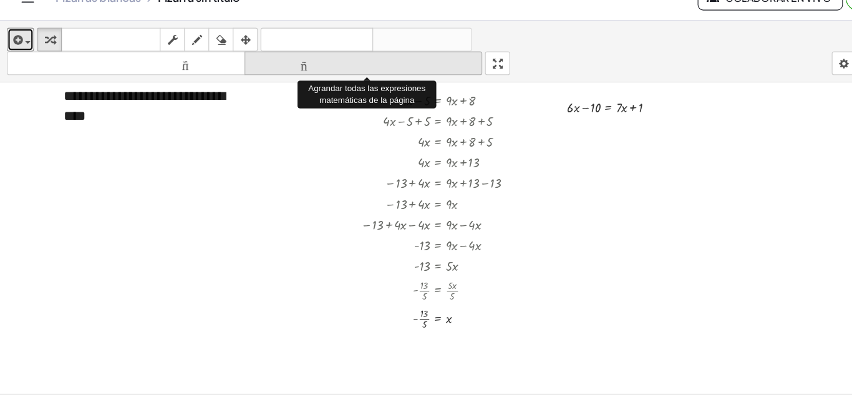
click at [306, 80] on font "tamaño_del_formato" at bounding box center [327, 79] width 208 height 12
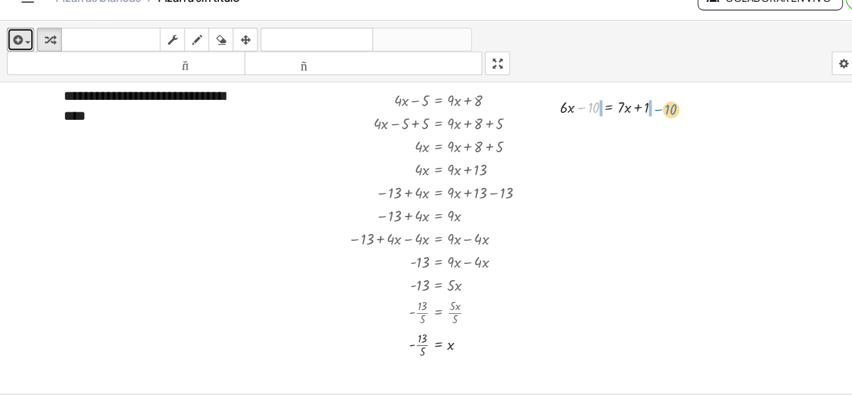
drag, startPoint x: 521, startPoint y: 118, endPoint x: 591, endPoint y: 119, distance: 69.9
click at [591, 119] on div at bounding box center [553, 117] width 114 height 21
drag, startPoint x: 500, startPoint y: 117, endPoint x: 516, endPoint y: 118, distance: 16.2
click at [516, 118] on div at bounding box center [553, 117] width 158 height 21
drag, startPoint x: 571, startPoint y: 138, endPoint x: 587, endPoint y: 138, distance: 16.8
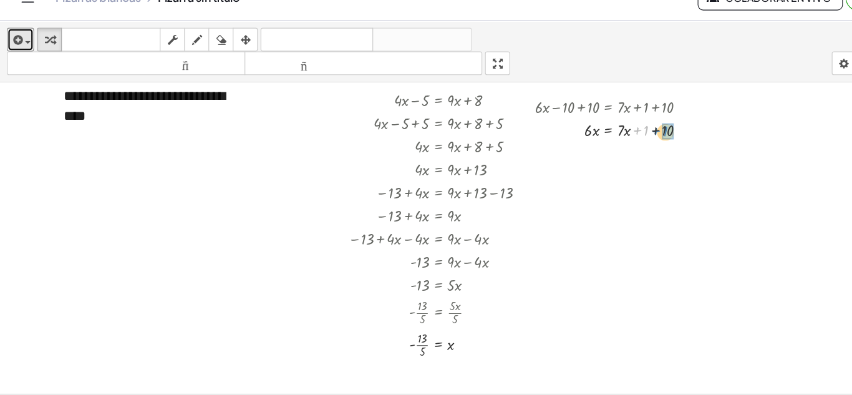
click at [587, 138] on div at bounding box center [553, 138] width 158 height 21
drag, startPoint x: 571, startPoint y: 140, endPoint x: 503, endPoint y: 140, distance: 68.0
click at [503, 140] on div at bounding box center [553, 138] width 158 height 21
drag, startPoint x: 572, startPoint y: 138, endPoint x: 596, endPoint y: 137, distance: 23.1
click at [596, 137] on div at bounding box center [553, 138] width 159 height 21
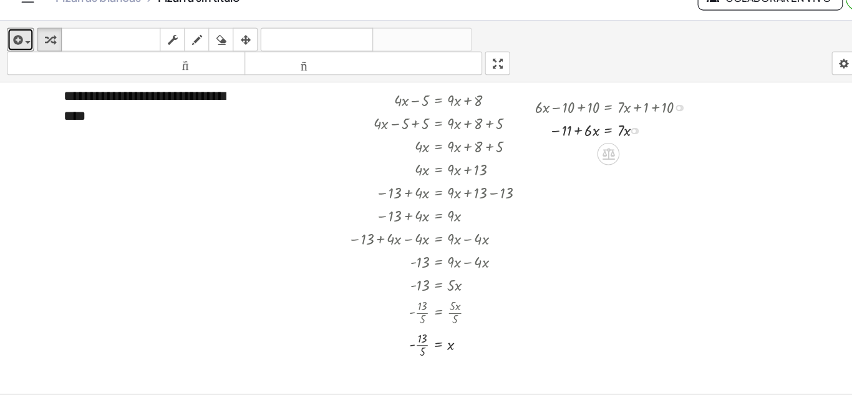
click at [519, 137] on div at bounding box center [553, 138] width 158 height 21
drag, startPoint x: 518, startPoint y: 140, endPoint x: 574, endPoint y: 142, distance: 55.5
click at [574, 142] on div at bounding box center [553, 138] width 158 height 21
drag, startPoint x: 492, startPoint y: 137, endPoint x: 516, endPoint y: 138, distance: 23.7
click at [516, 138] on div at bounding box center [546, 138] width 171 height 21
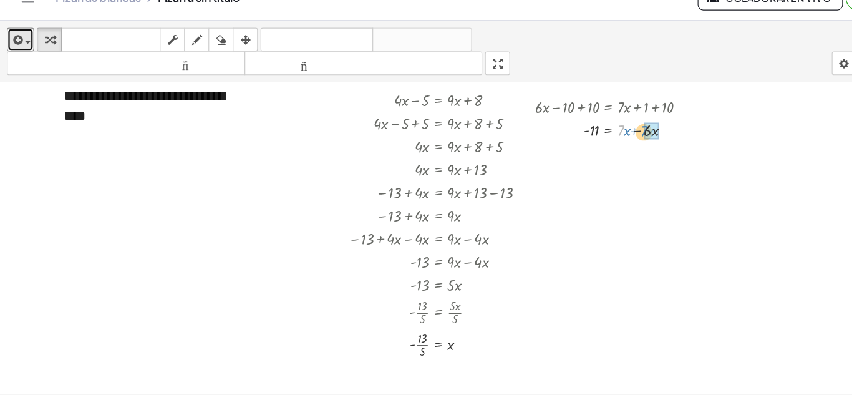
drag, startPoint x: 557, startPoint y: 139, endPoint x: 578, endPoint y: 140, distance: 21.2
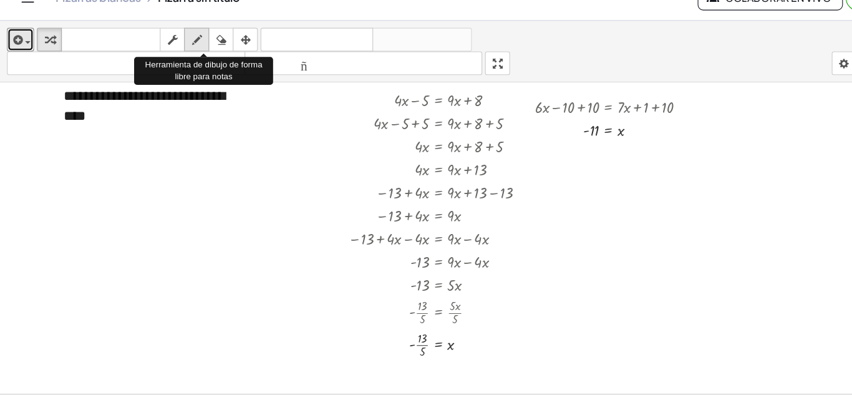
click at [178, 58] on icon "button" at bounding box center [176, 58] width 9 height 15
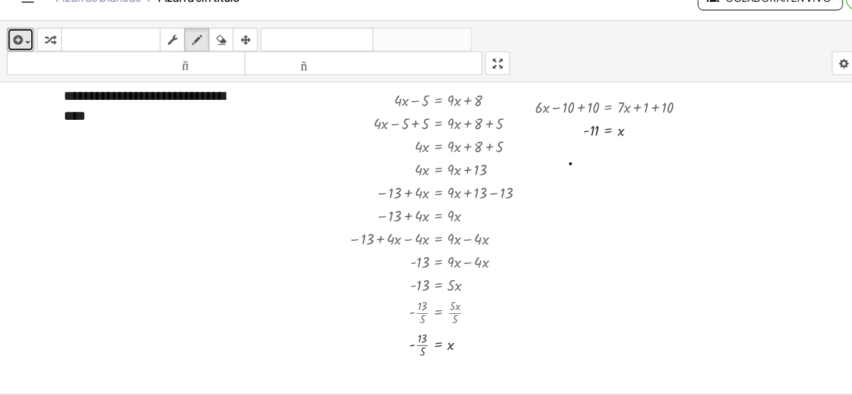
click at [512, 169] on div at bounding box center [426, 352] width 852 height 656
drag, startPoint x: 511, startPoint y: 169, endPoint x: 496, endPoint y: 180, distance: 19.2
click at [496, 180] on div at bounding box center [426, 352] width 852 height 656
drag, startPoint x: 508, startPoint y: 171, endPoint x: 521, endPoint y: 190, distance: 22.3
click at [521, 190] on div at bounding box center [426, 352] width 852 height 656
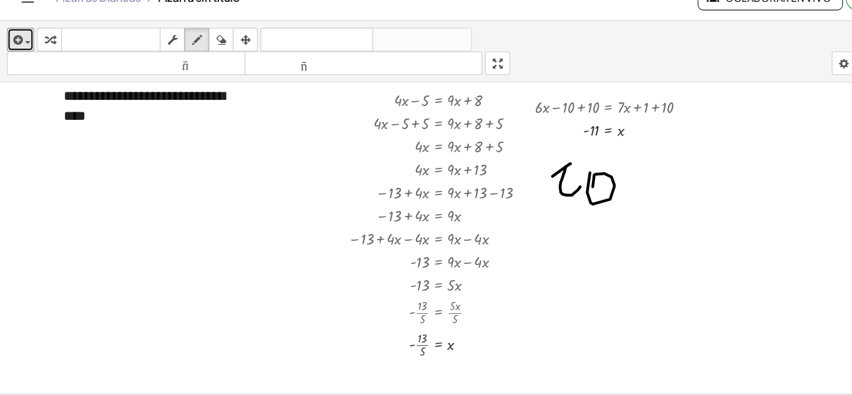
drag, startPoint x: 529, startPoint y: 177, endPoint x: 532, endPoint y: 190, distance: 13.3
click at [532, 190] on div at bounding box center [426, 352] width 852 height 656
drag, startPoint x: 554, startPoint y: 185, endPoint x: 581, endPoint y: 196, distance: 29.1
click at [581, 196] on div at bounding box center [426, 352] width 852 height 656
drag, startPoint x: 590, startPoint y: 188, endPoint x: 590, endPoint y: 196, distance: 8.1
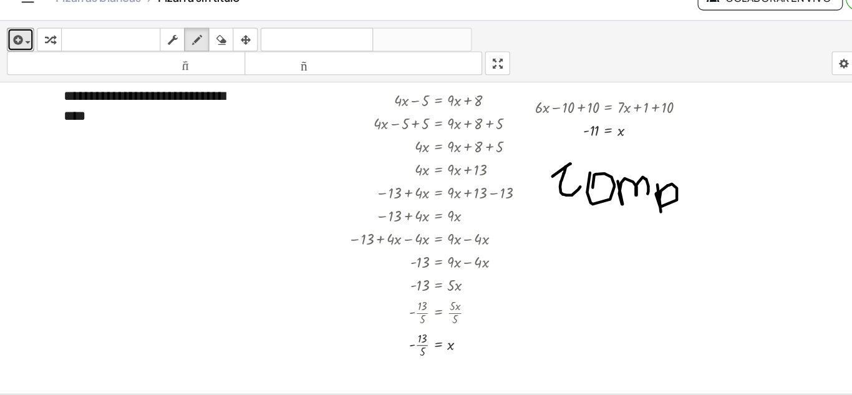
click at [590, 196] on div at bounding box center [426, 352] width 852 height 656
drag, startPoint x: 616, startPoint y: 190, endPoint x: 626, endPoint y: 189, distance: 10.0
click at [626, 189] on div at bounding box center [426, 352] width 852 height 656
click at [633, 185] on div at bounding box center [426, 352] width 852 height 656
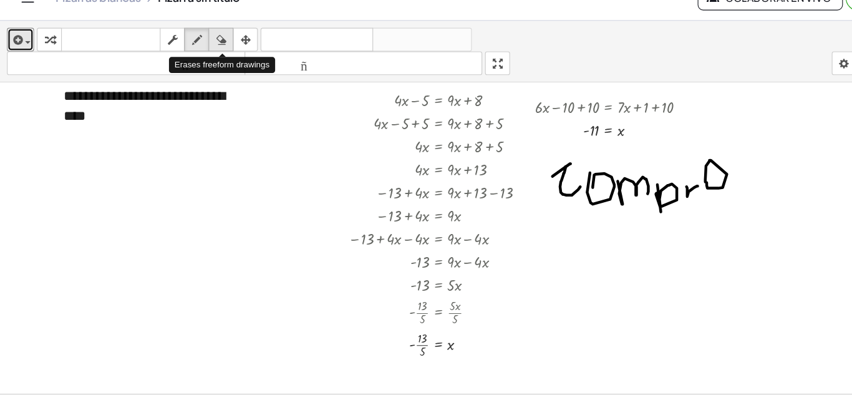
click at [198, 56] on icon "button" at bounding box center [198, 58] width 9 height 15
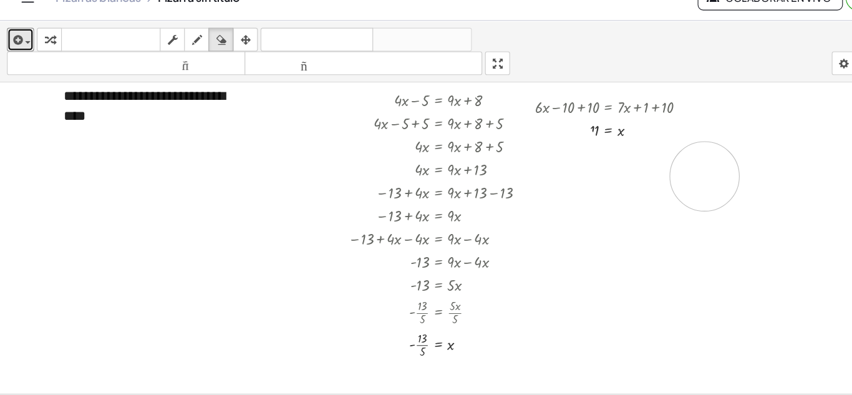
drag, startPoint x: 505, startPoint y: 176, endPoint x: 635, endPoint y: 178, distance: 130.3
click at [635, 178] on div at bounding box center [426, 352] width 852 height 656
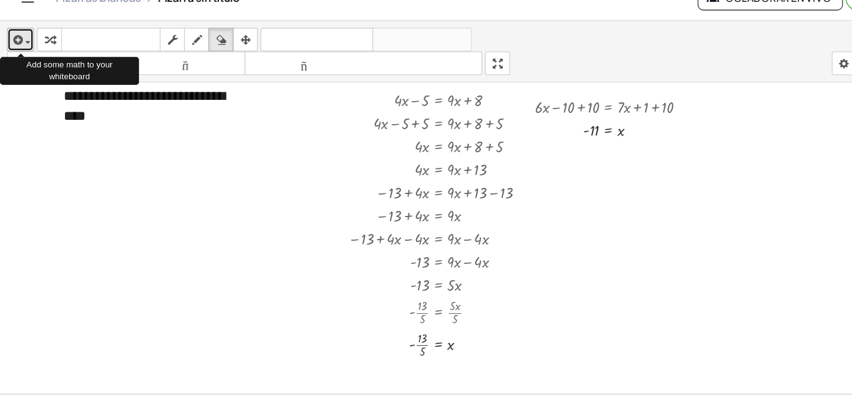
click at [12, 58] on icon "button" at bounding box center [14, 58] width 11 height 15
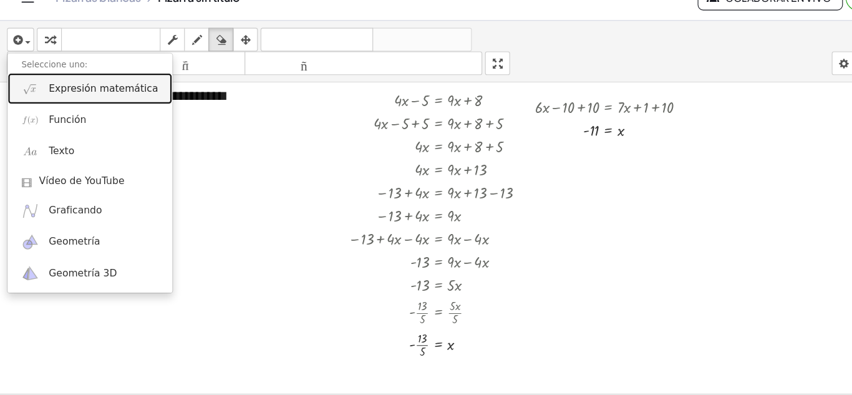
click at [55, 101] on font "Expresión matemática" at bounding box center [93, 101] width 98 height 10
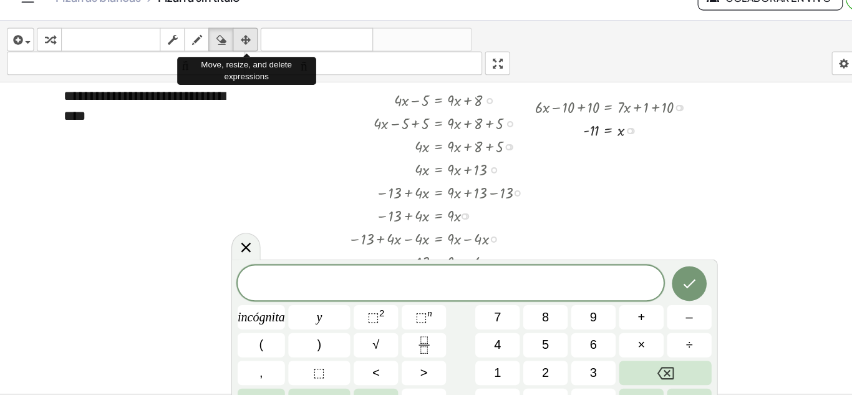
click at [221, 56] on icon "button" at bounding box center [220, 58] width 9 height 15
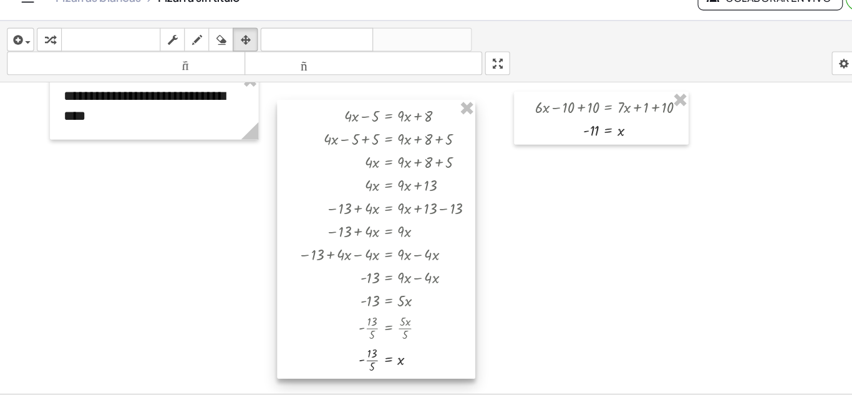
drag, startPoint x: 413, startPoint y: 128, endPoint x: 369, endPoint y: 142, distance: 46.9
click at [369, 142] on div at bounding box center [338, 237] width 178 height 250
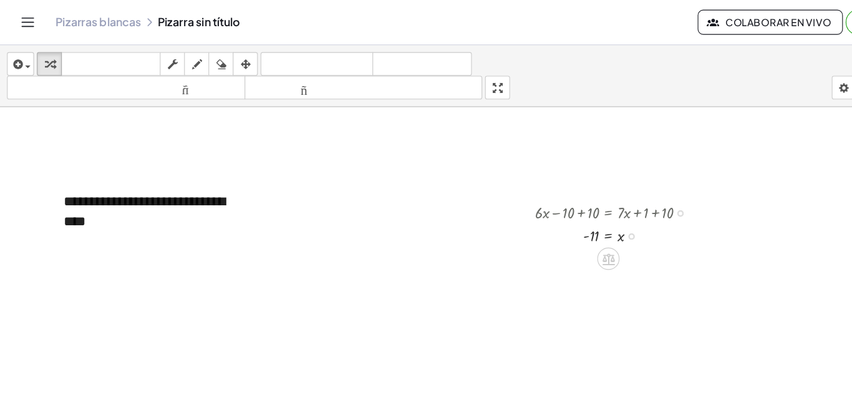
scroll to position [0, 0]
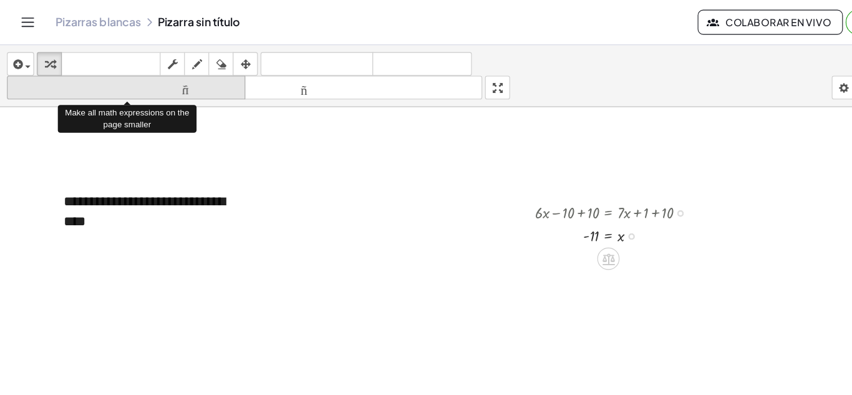
click at [173, 75] on font "tamaño_del_formato" at bounding box center [113, 79] width 208 height 12
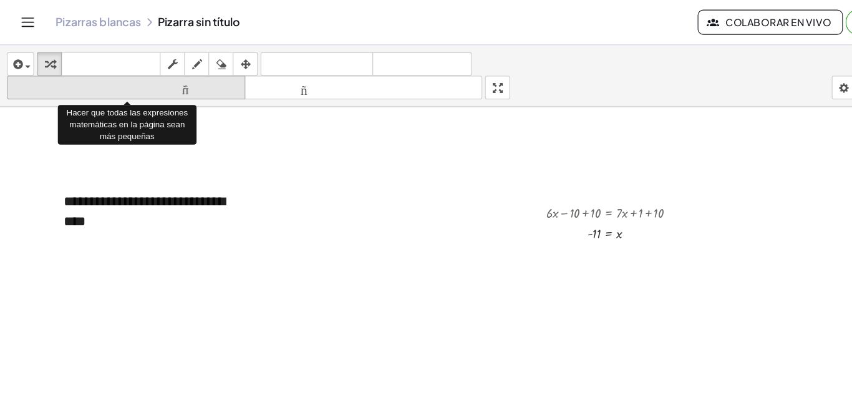
click at [173, 75] on font "tamaño_del_formato" at bounding box center [113, 79] width 208 height 12
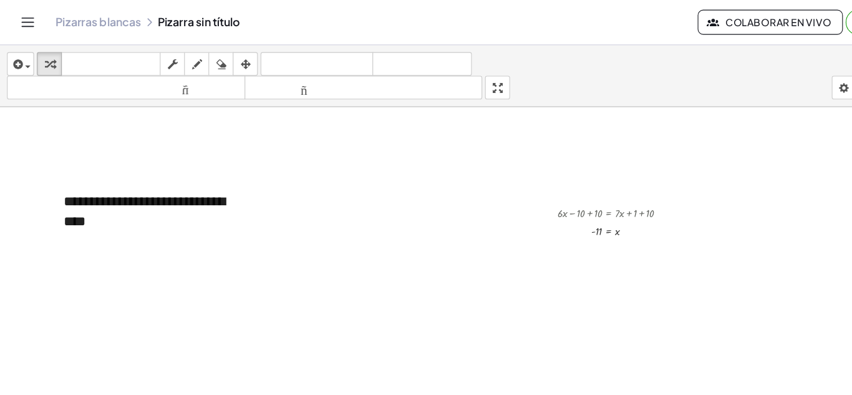
click at [193, 21] on div "Pizarras blancas Pizarra sin título" at bounding box center [338, 20] width 576 height 12
